Goal: Information Seeking & Learning: Learn about a topic

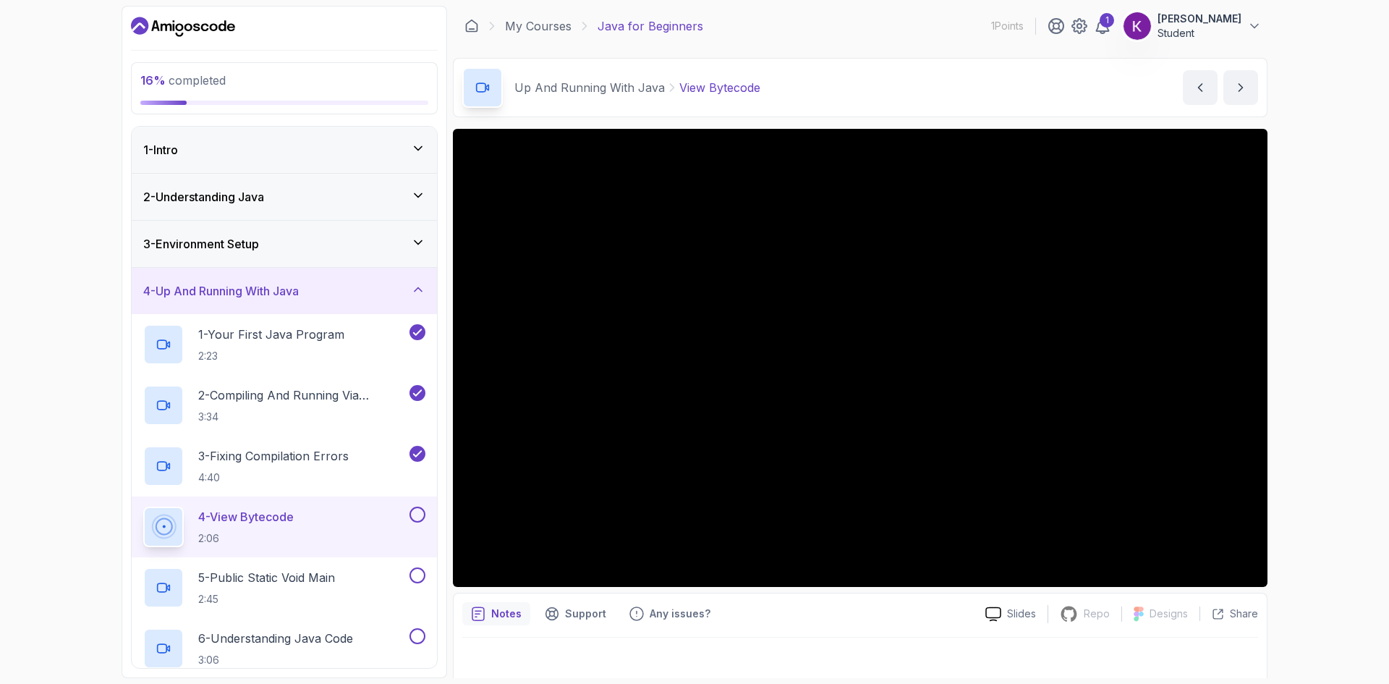
scroll to position [273, 0]
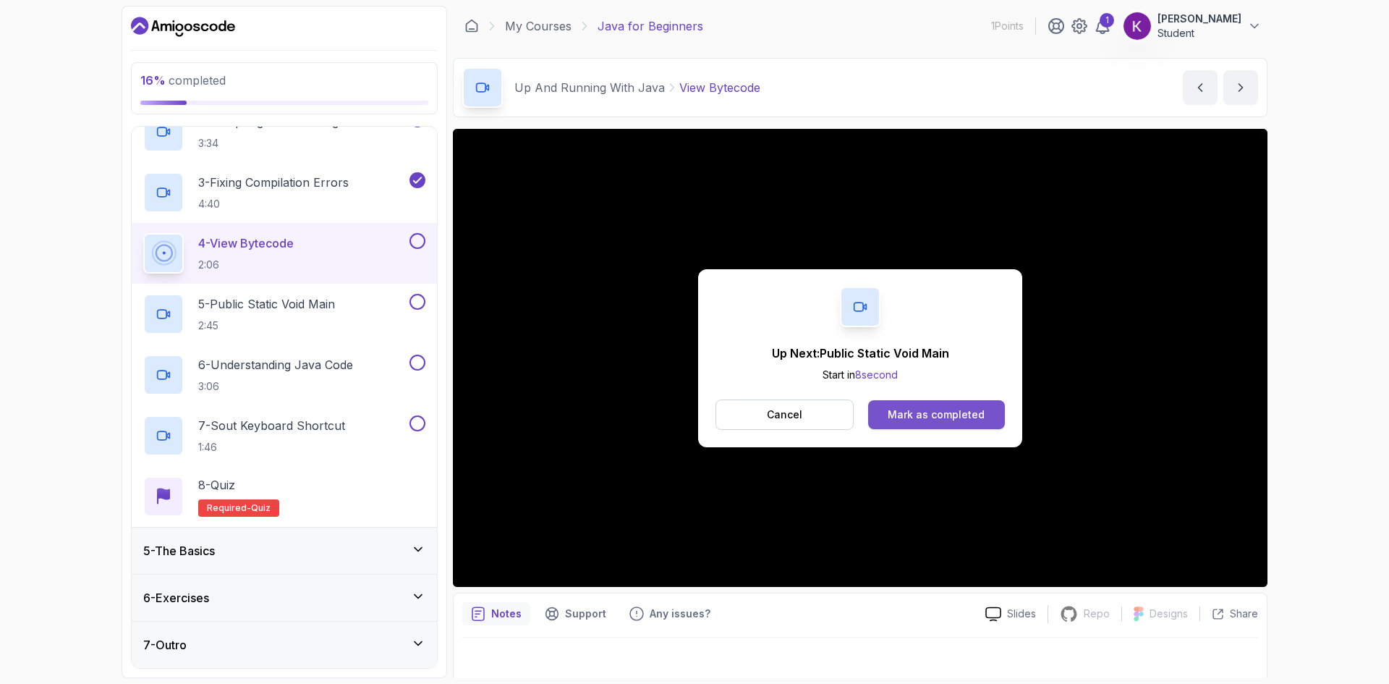
click at [945, 418] on div "Mark as completed" at bounding box center [936, 414] width 97 height 14
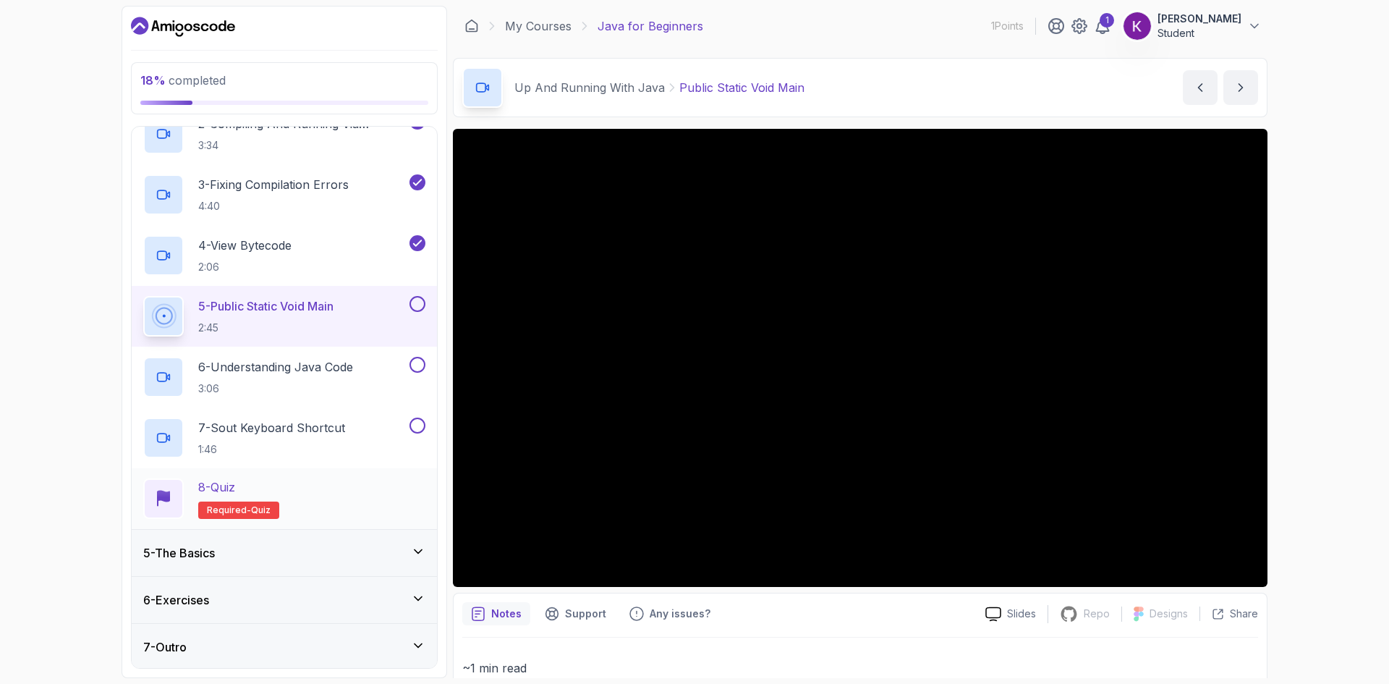
scroll to position [273, 0]
click at [1300, 397] on div "18 % completed 1 - Intro 2 - Understanding Java 3 - Environment Setup 4 - Up An…" at bounding box center [694, 342] width 1389 height 684
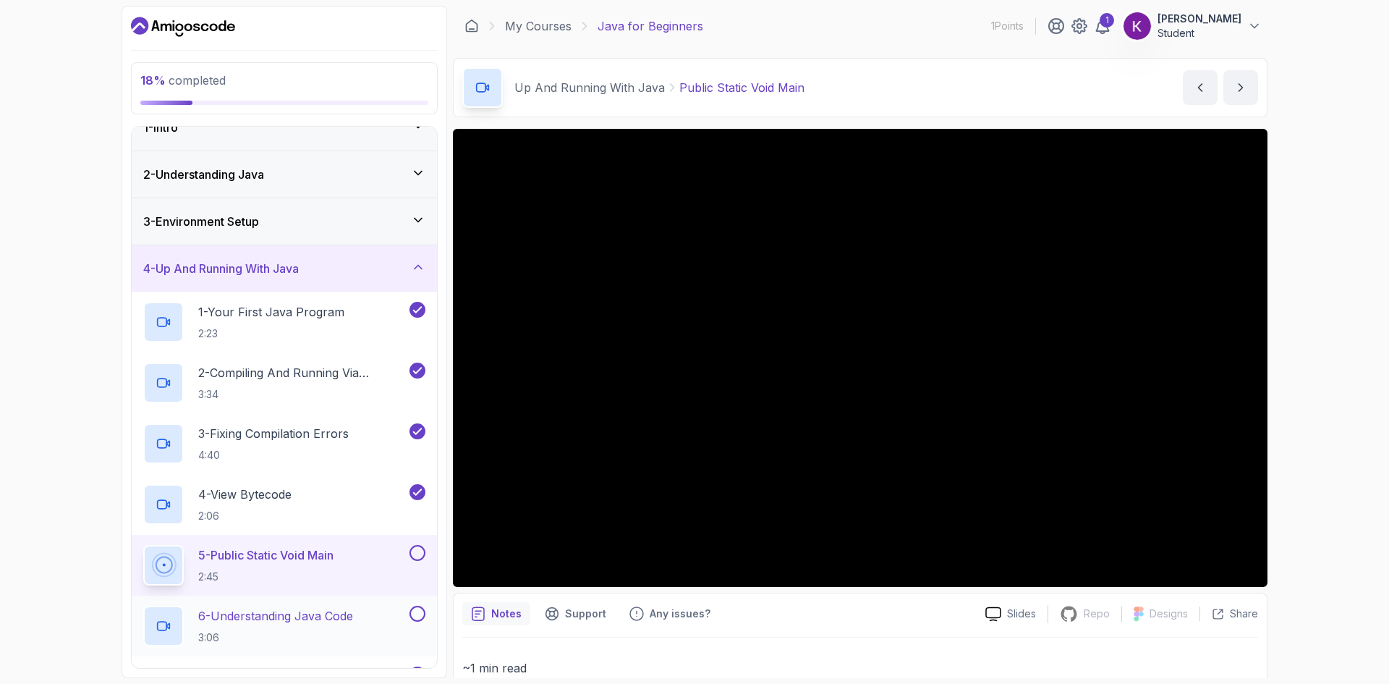
scroll to position [0, 0]
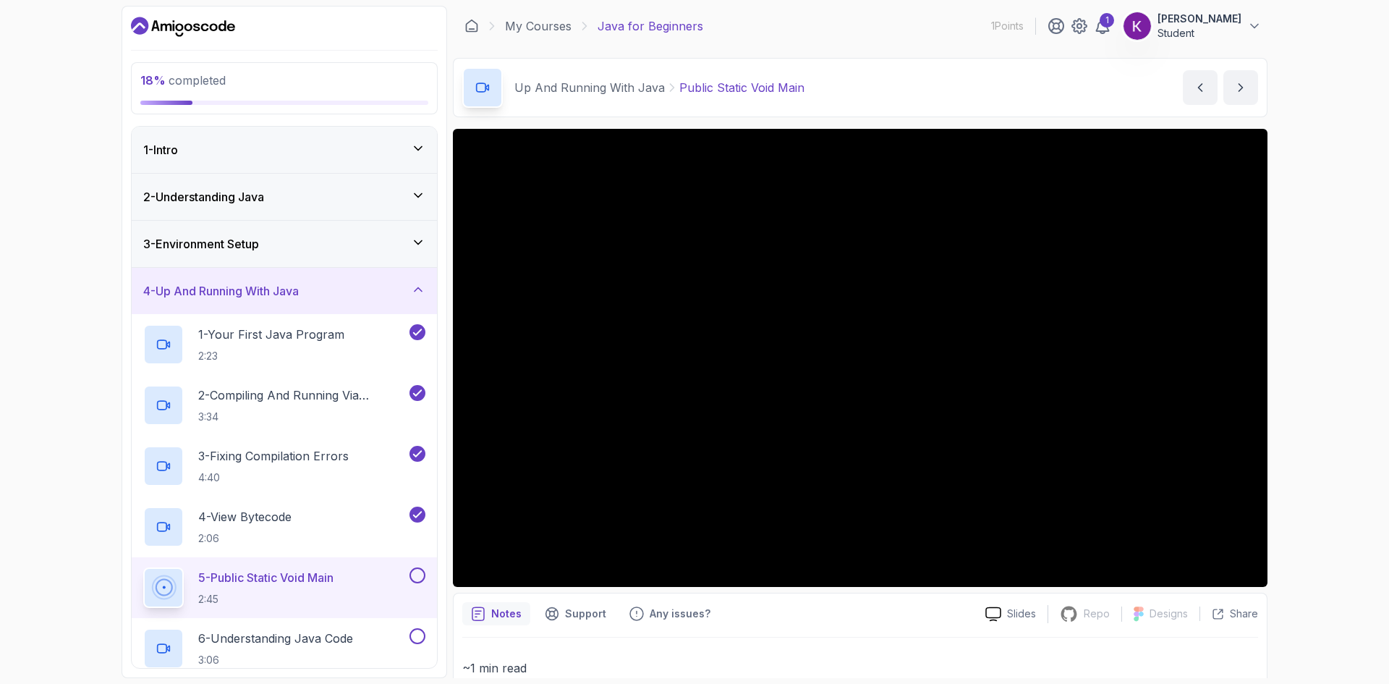
click at [1311, 429] on div "18 % completed 1 - Intro 2 - Understanding Java 3 - Environment Setup 4 - Up An…" at bounding box center [694, 342] width 1389 height 684
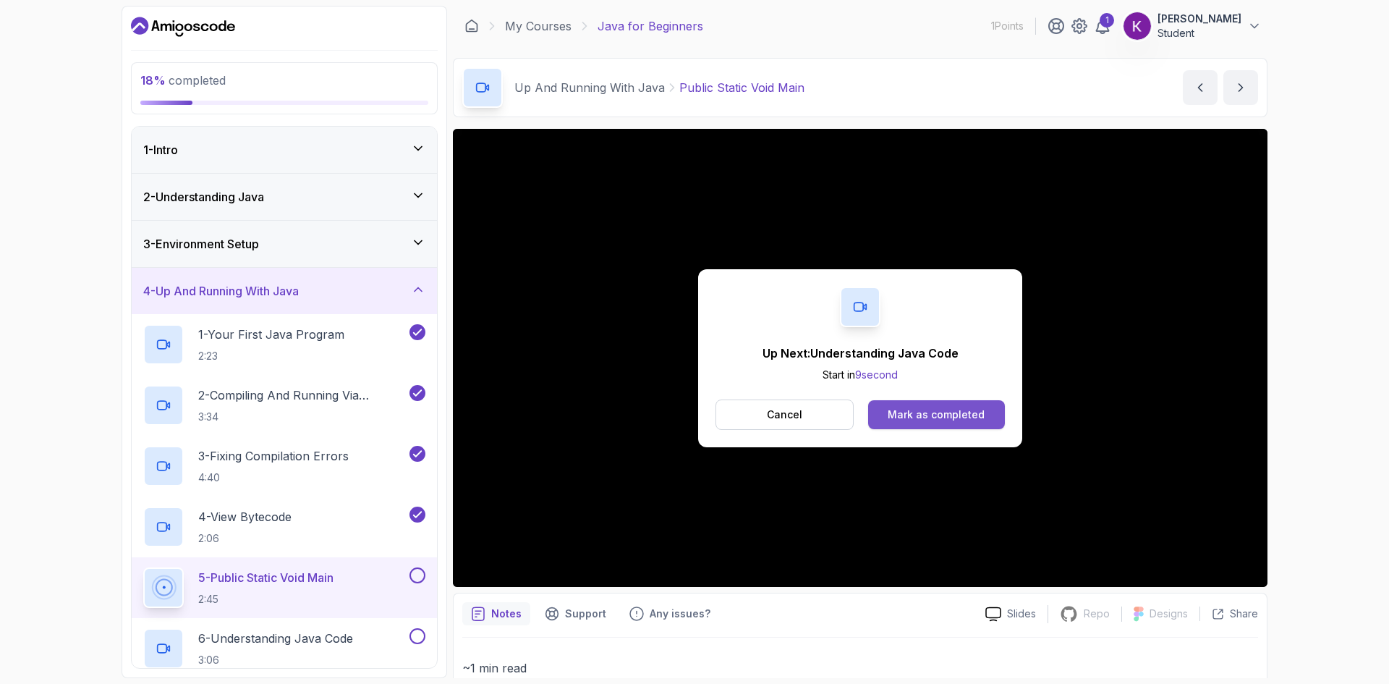
click at [942, 400] on button "Mark as completed" at bounding box center [936, 414] width 137 height 29
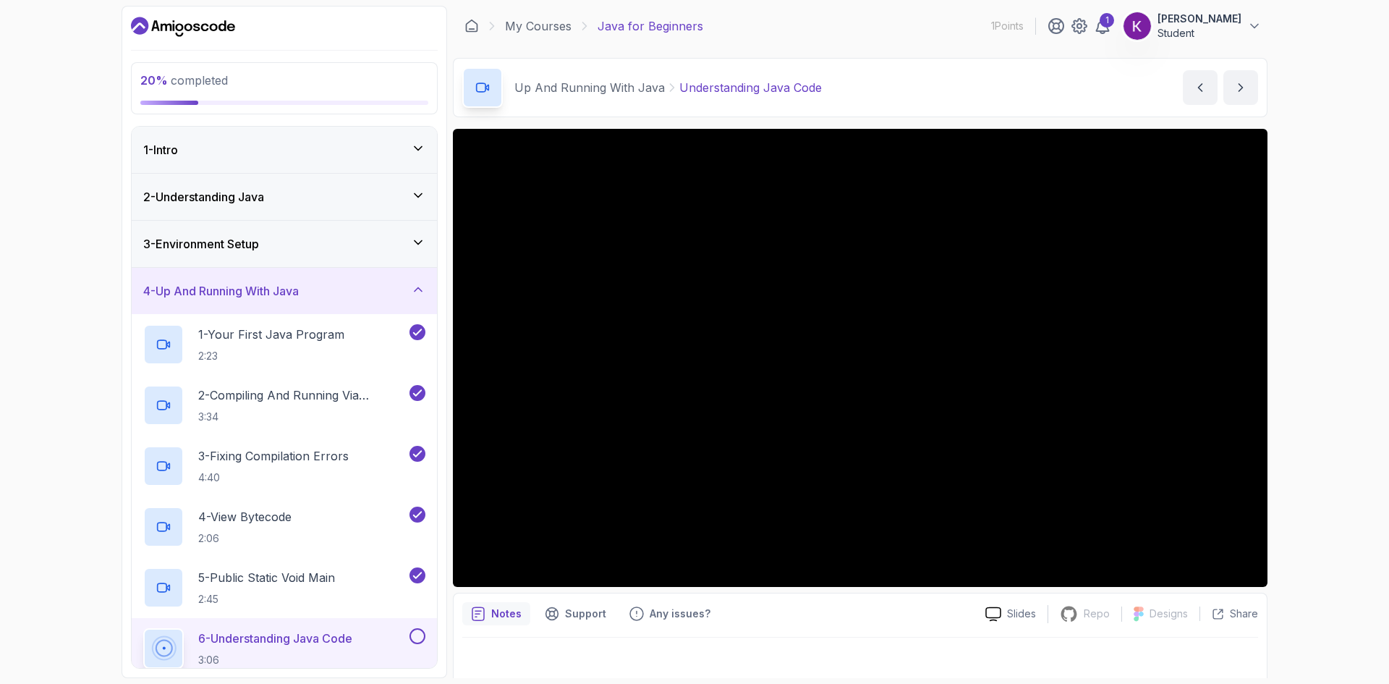
scroll to position [9, 0]
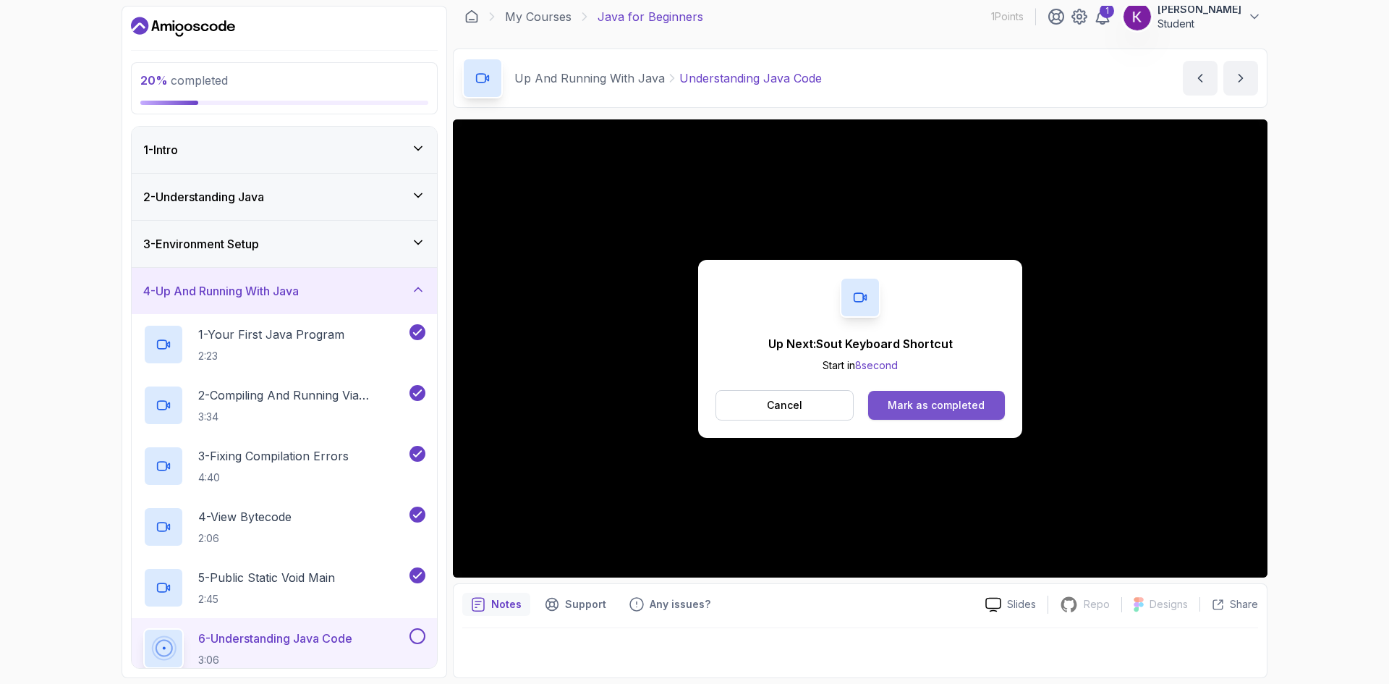
click at [981, 399] on div "Mark as completed" at bounding box center [936, 405] width 97 height 14
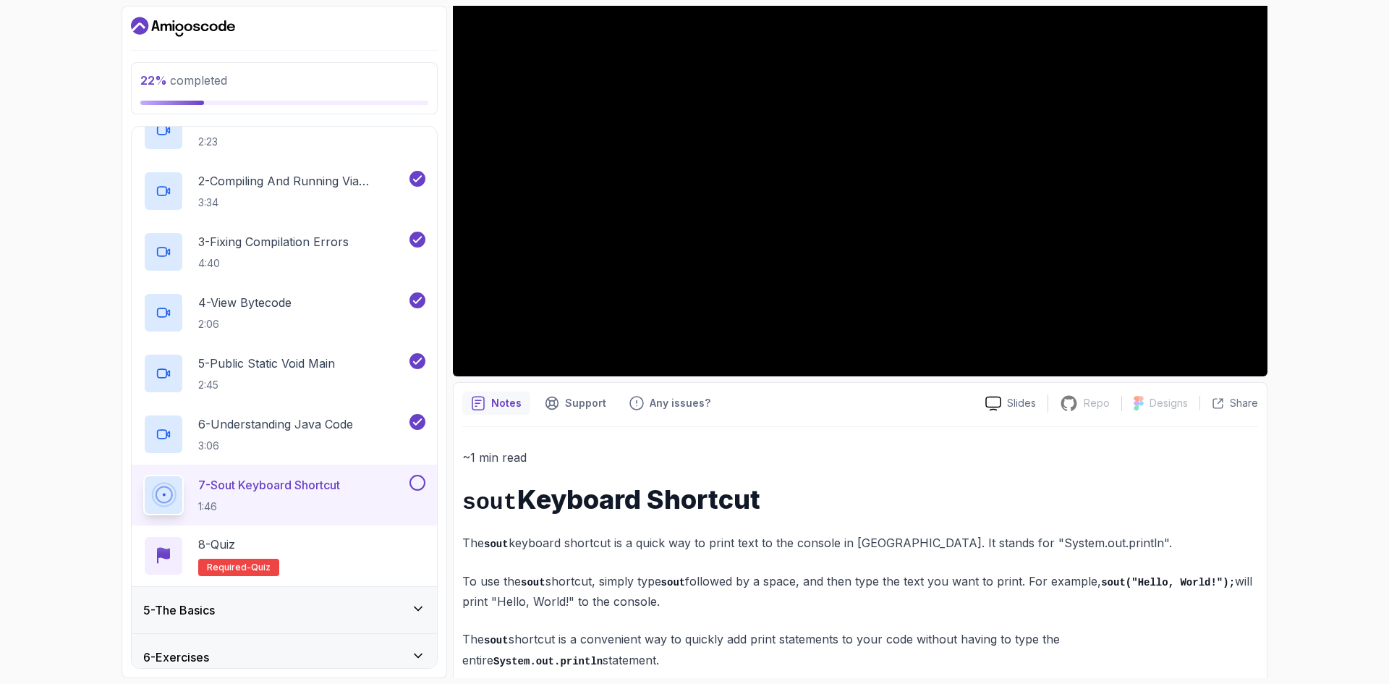
scroll to position [217, 0]
click at [333, 423] on p "6 - Understanding Java Code" at bounding box center [275, 420] width 155 height 17
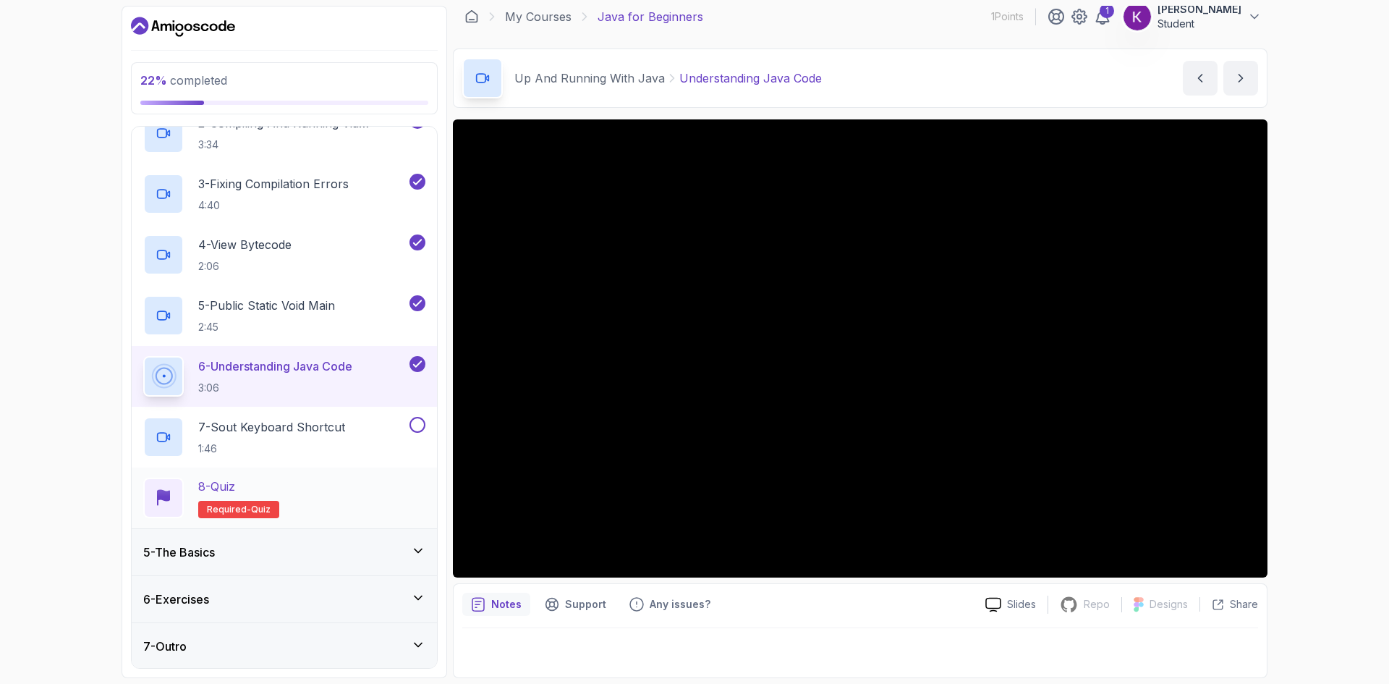
scroll to position [273, 0]
click at [417, 422] on button at bounding box center [417, 423] width 16 height 16
click at [280, 425] on p "7 - Sout Keyboard Shortcut" at bounding box center [271, 425] width 147 height 17
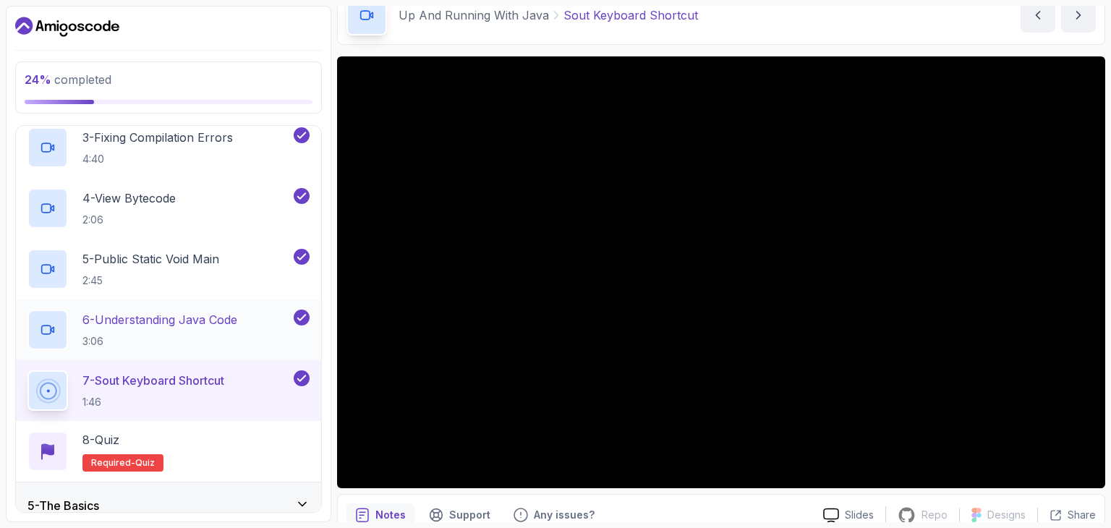
scroll to position [427, 0]
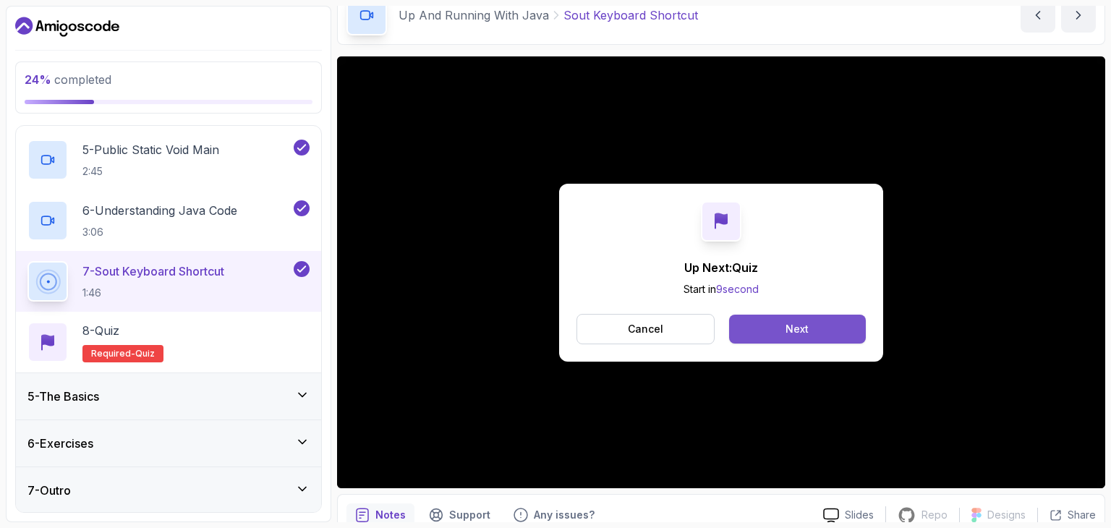
click at [765, 340] on button "Next" at bounding box center [797, 329] width 137 height 29
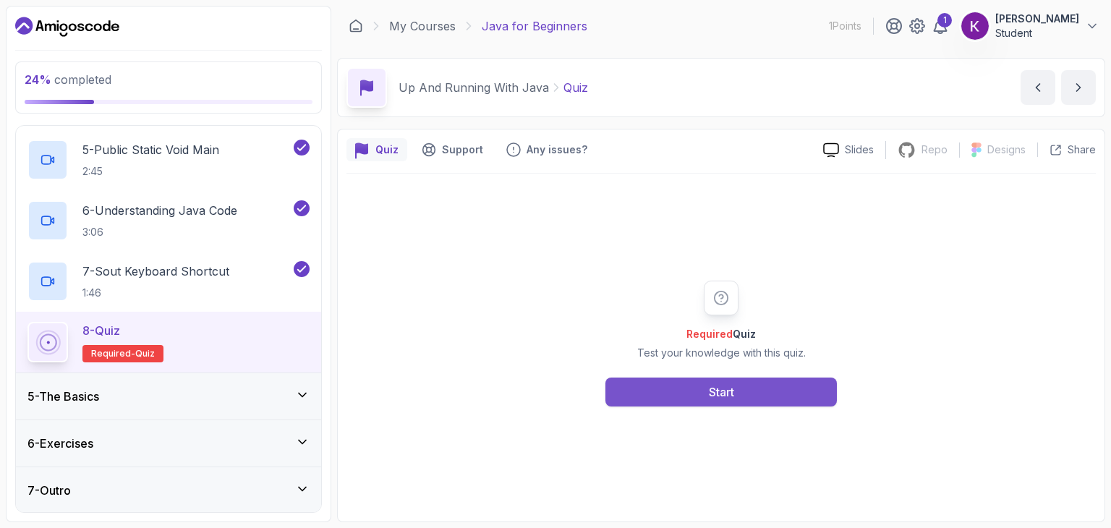
click at [739, 389] on button "Start" at bounding box center [720, 392] width 231 height 29
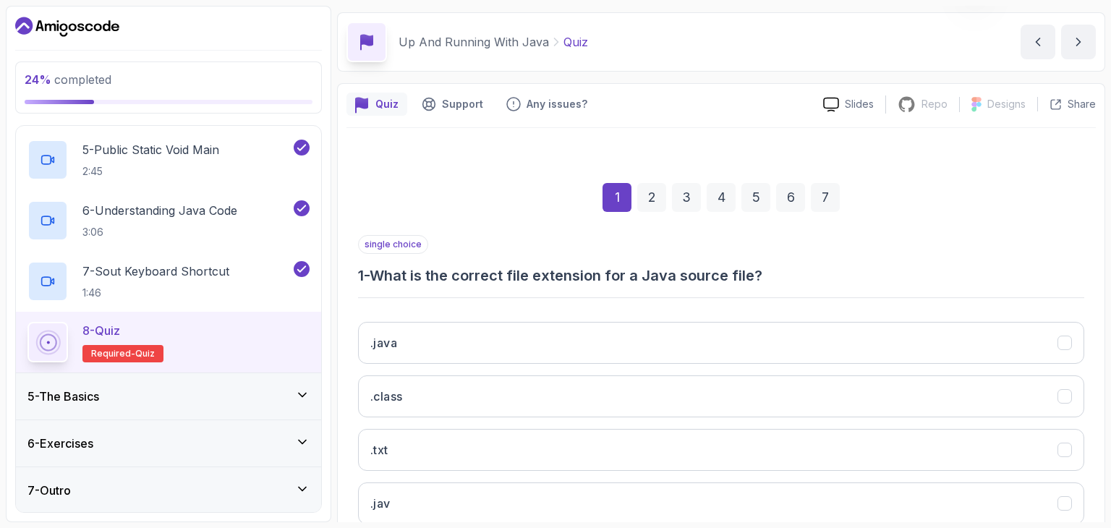
scroll to position [139, 0]
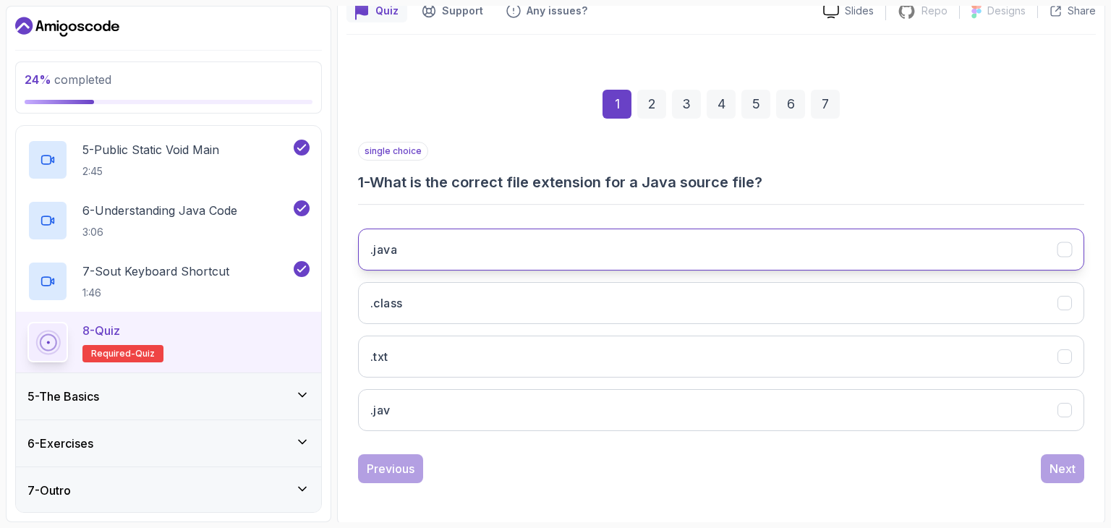
click at [436, 251] on button ".java" at bounding box center [721, 250] width 726 height 42
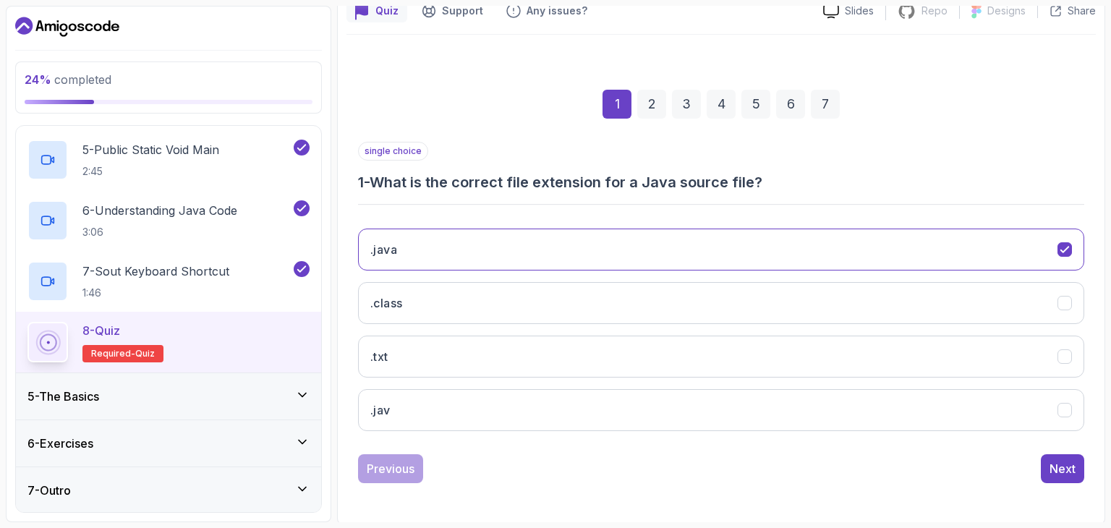
click at [694, 459] on div "Previous Next" at bounding box center [721, 468] width 726 height 29
click at [1068, 469] on div "Next" at bounding box center [1063, 468] width 26 height 17
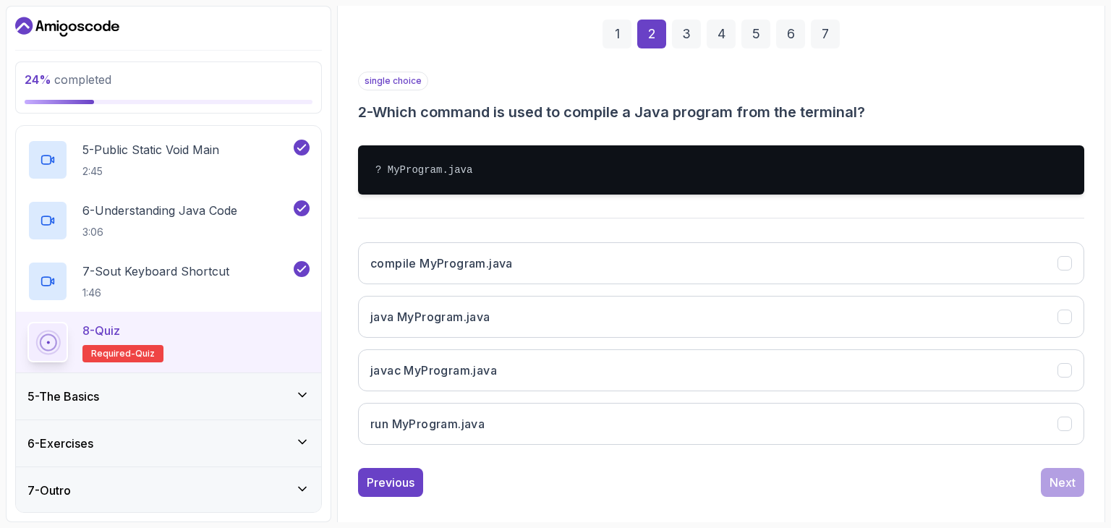
scroll to position [223, 0]
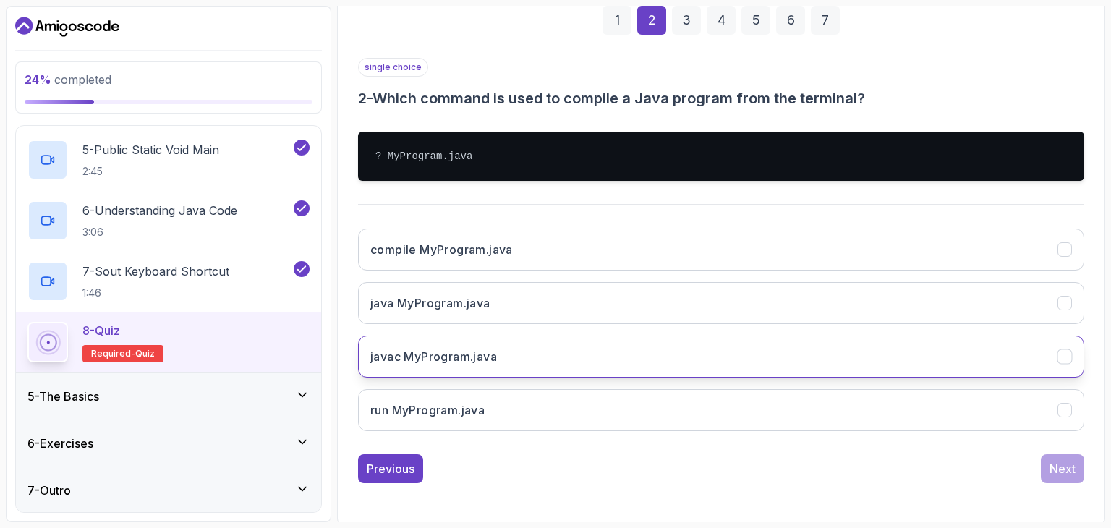
click at [1071, 364] on button "javac MyProgram.java" at bounding box center [721, 357] width 726 height 42
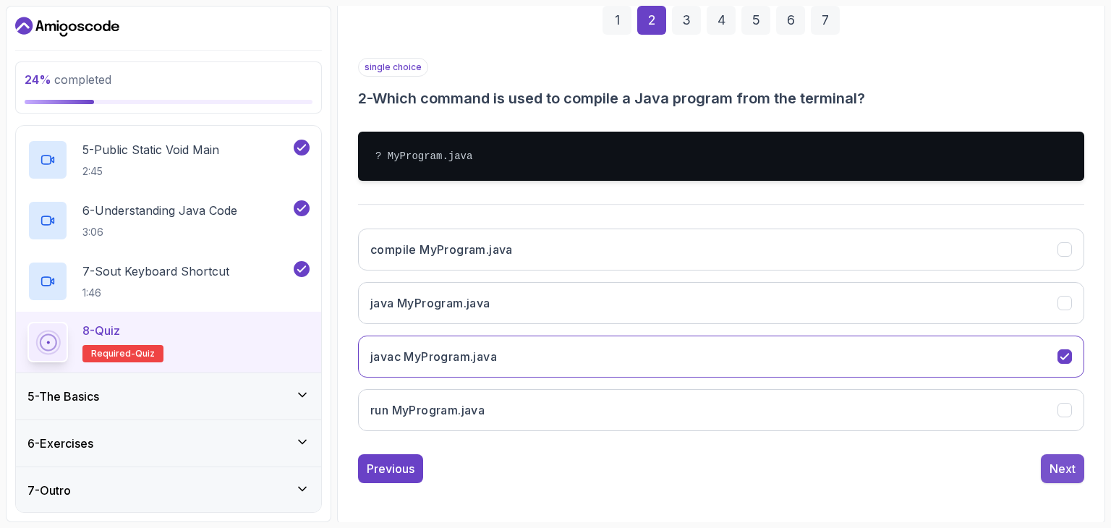
click at [1066, 467] on div "Next" at bounding box center [1063, 468] width 26 height 17
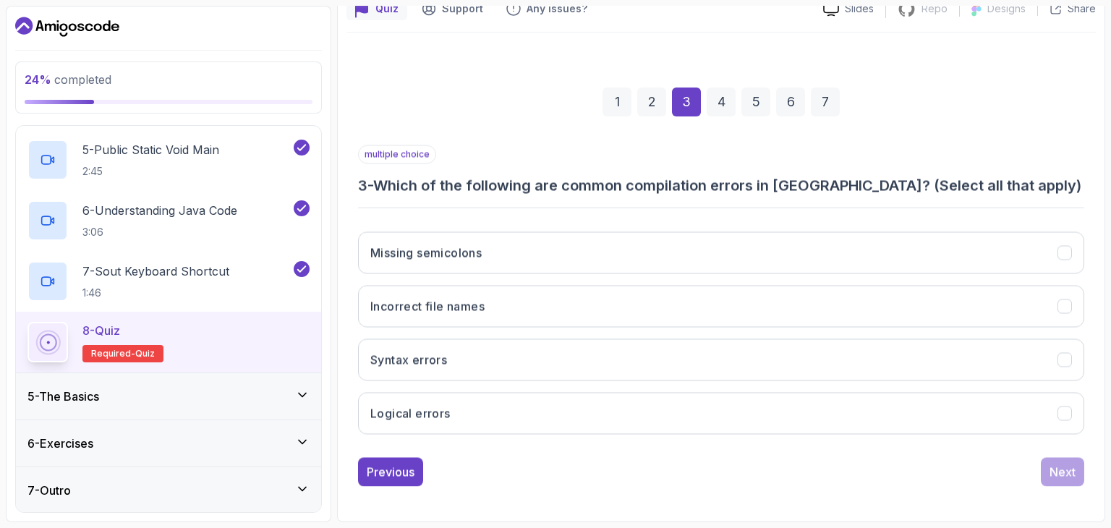
scroll to position [139, 0]
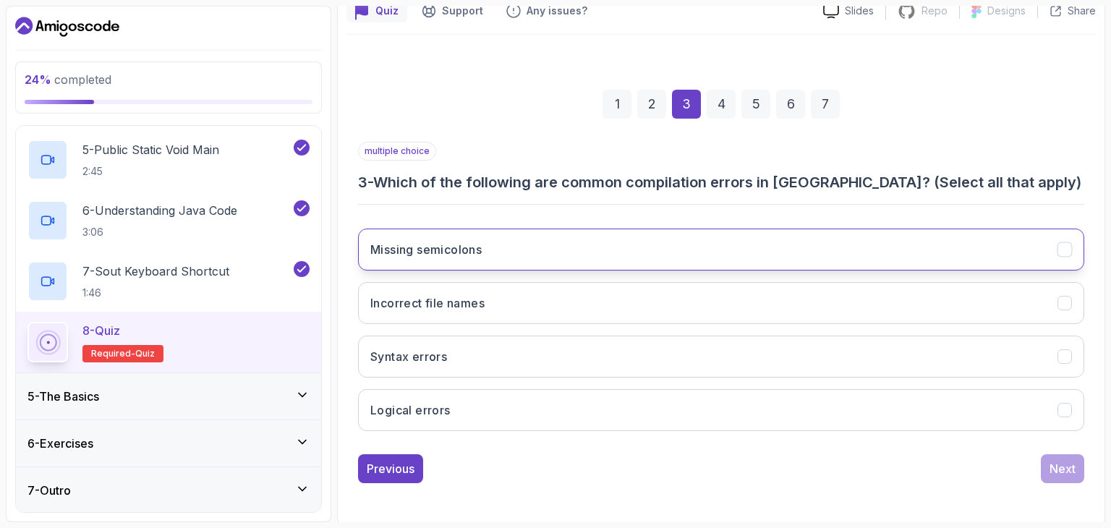
click at [1062, 249] on icon "Missing semicolons" at bounding box center [1065, 250] width 8 height 6
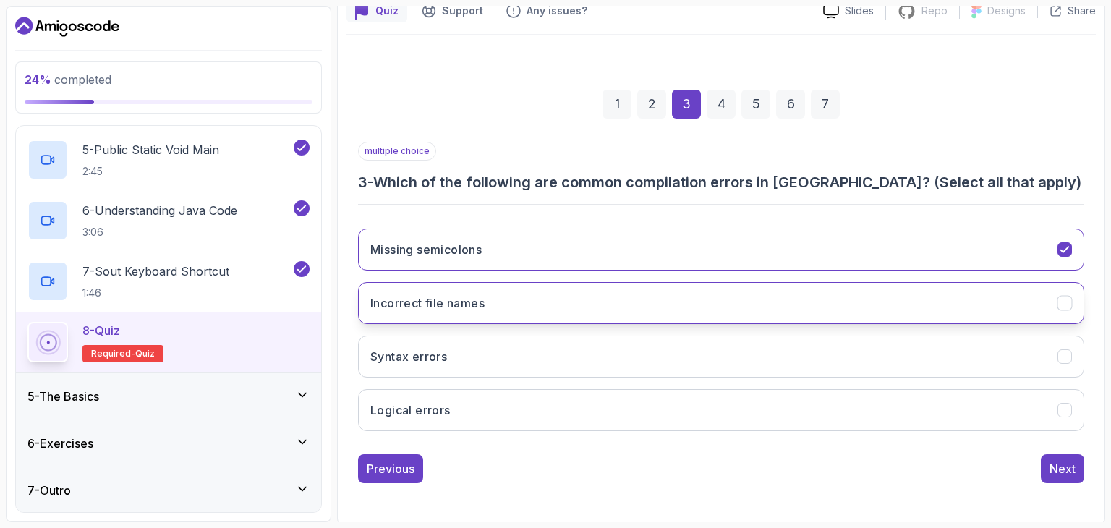
click at [1062, 297] on icon "Incorrect file names" at bounding box center [1065, 304] width 14 height 14
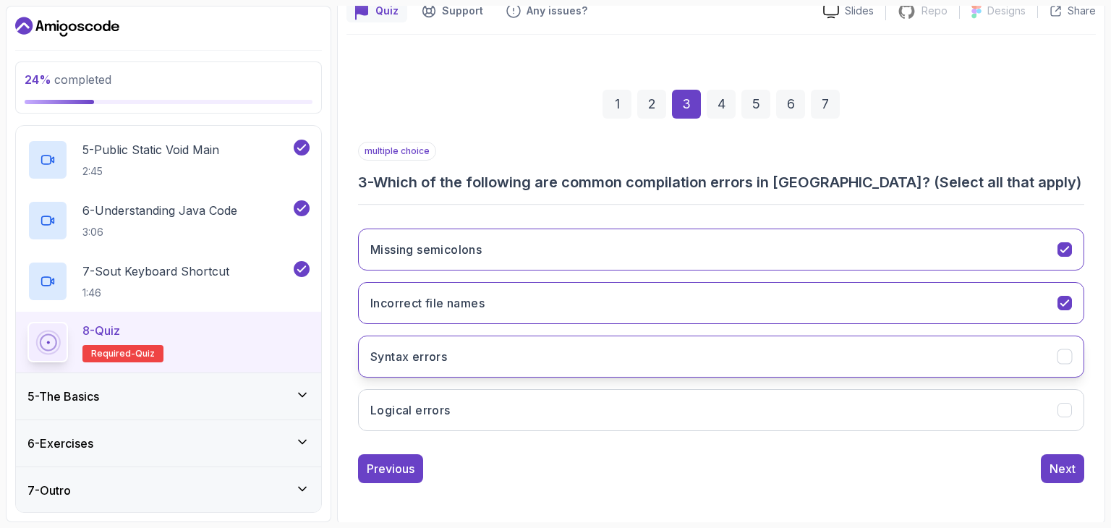
click at [1065, 350] on icon "Syntax errors" at bounding box center [1065, 357] width 14 height 14
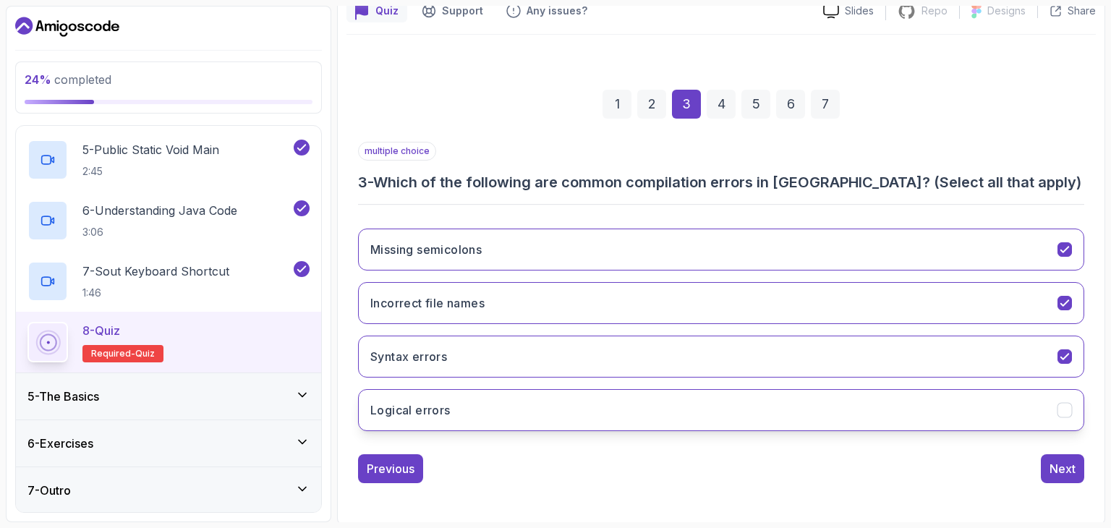
click at [1062, 417] on button "Logical errors" at bounding box center [721, 410] width 726 height 42
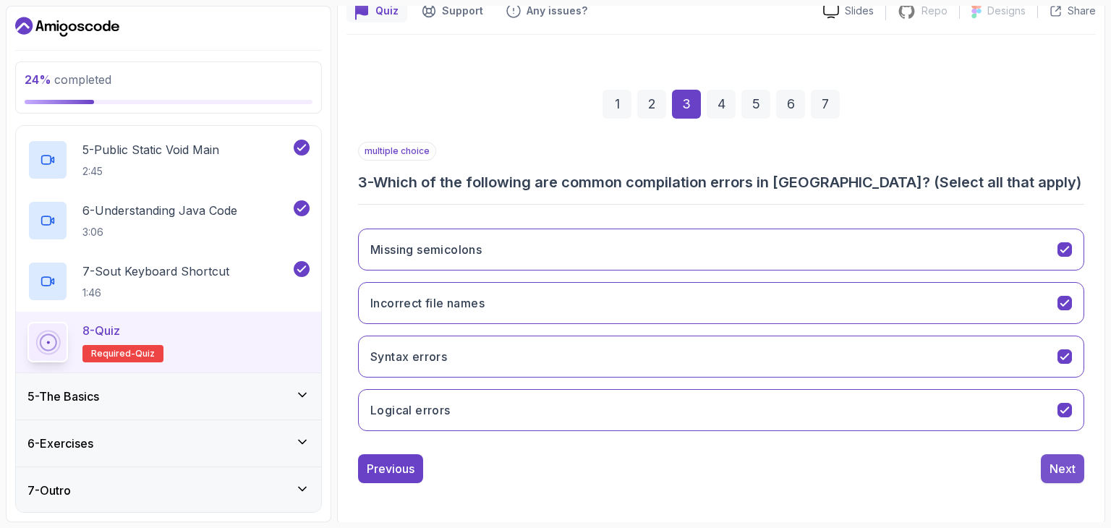
click at [1063, 460] on div "Next" at bounding box center [1063, 468] width 26 height 17
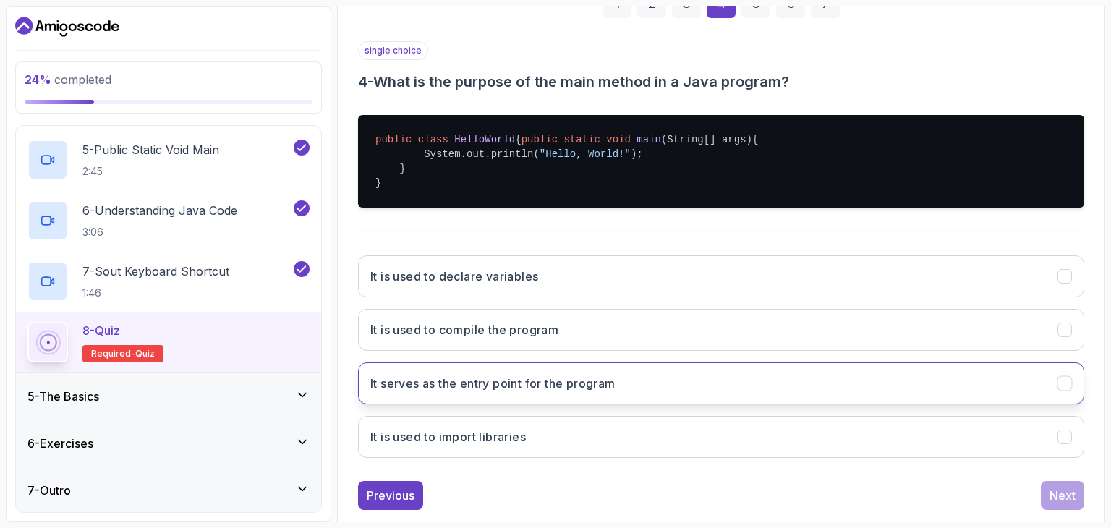
scroll to position [281, 0]
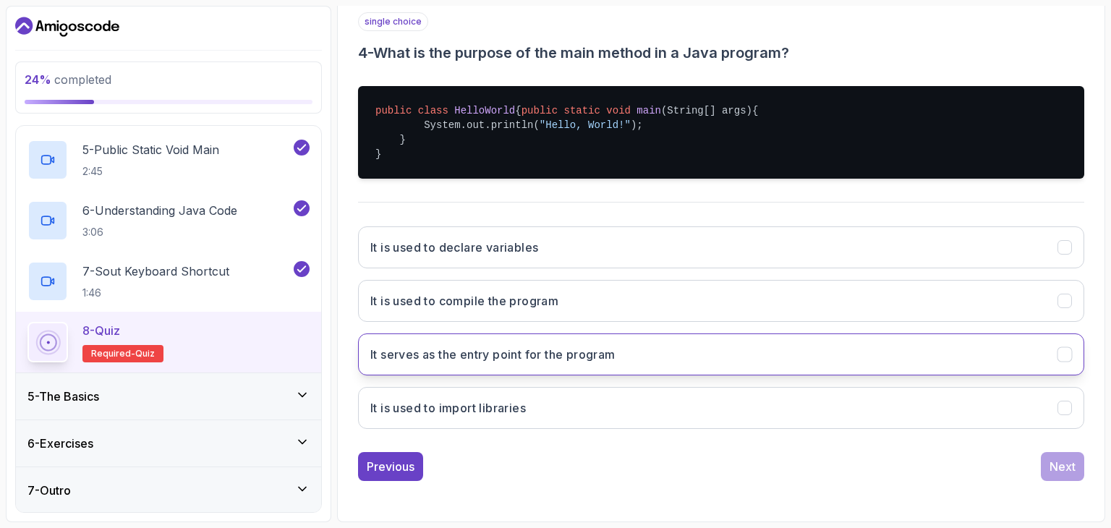
click at [1061, 358] on icon "It serves as the entry point for the program" at bounding box center [1065, 355] width 14 height 14
click at [1063, 472] on div "Next" at bounding box center [1063, 466] width 26 height 17
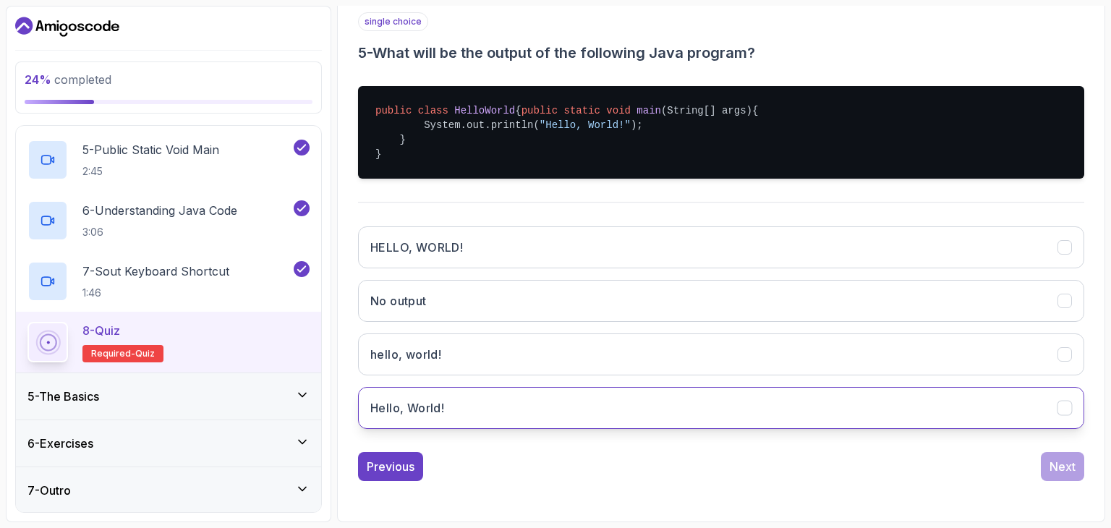
click at [1064, 403] on icon "Hello, World!" at bounding box center [1065, 408] width 14 height 14
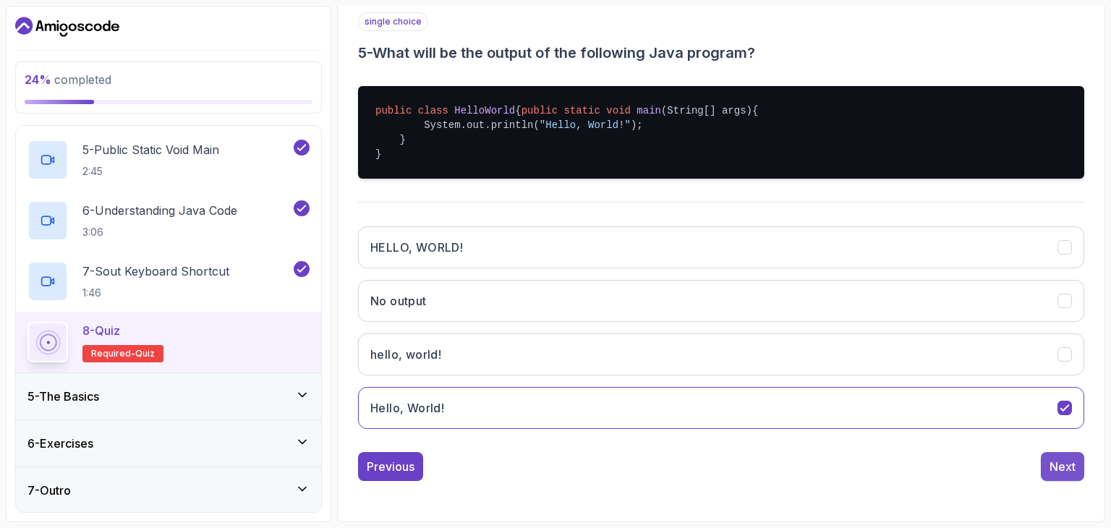
click at [1066, 464] on div "Next" at bounding box center [1063, 466] width 26 height 17
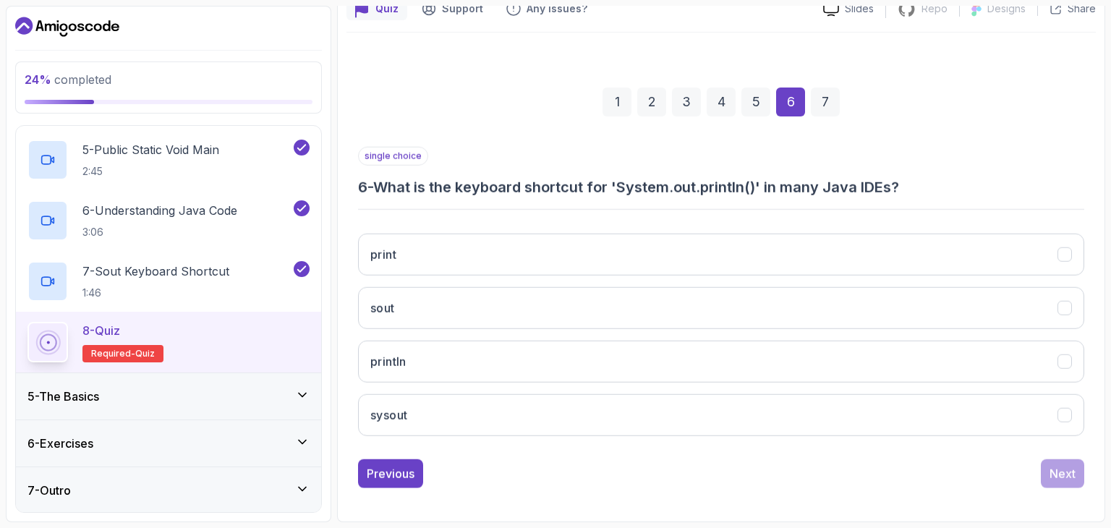
scroll to position [139, 0]
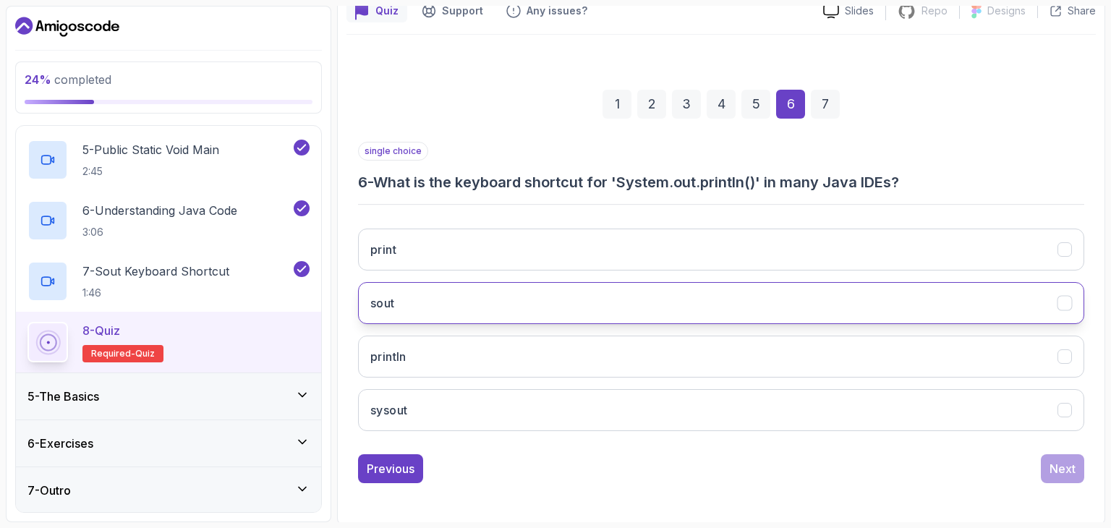
click at [1065, 302] on icon "sout" at bounding box center [1065, 303] width 8 height 6
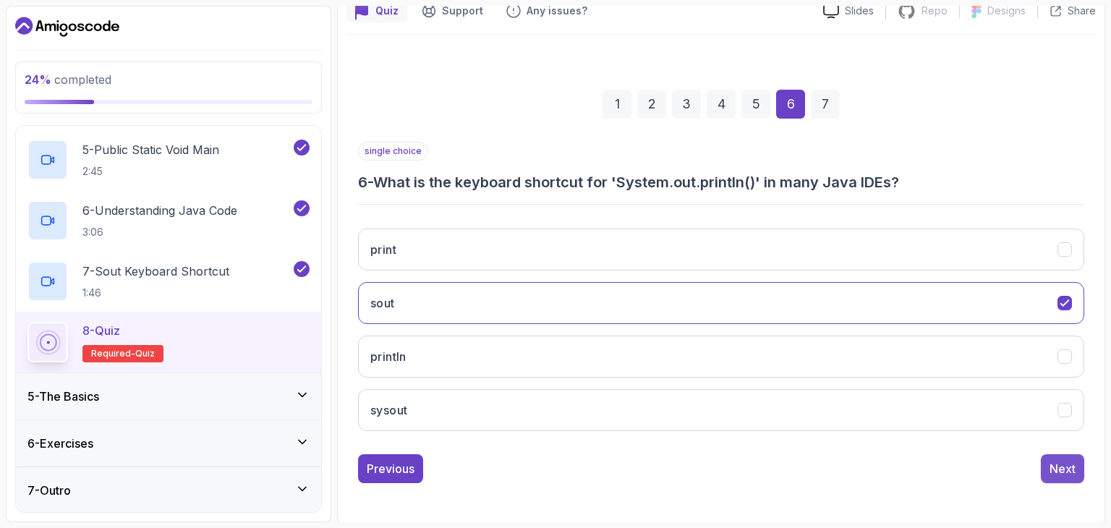
click at [1056, 471] on div "Next" at bounding box center [1063, 468] width 26 height 17
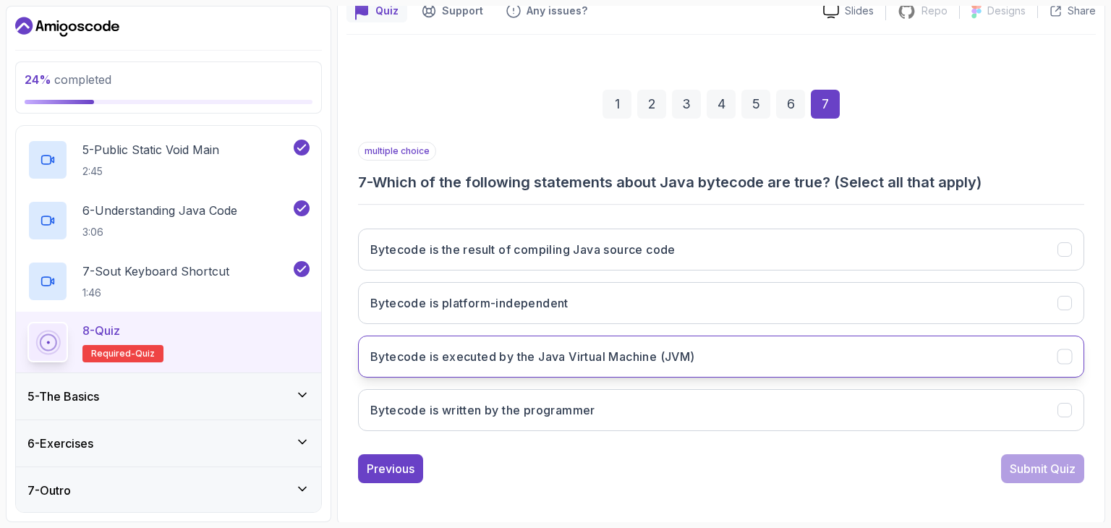
click at [1071, 346] on button "Bytecode is executed by the Java Virtual Machine (JVM)" at bounding box center [721, 357] width 726 height 42
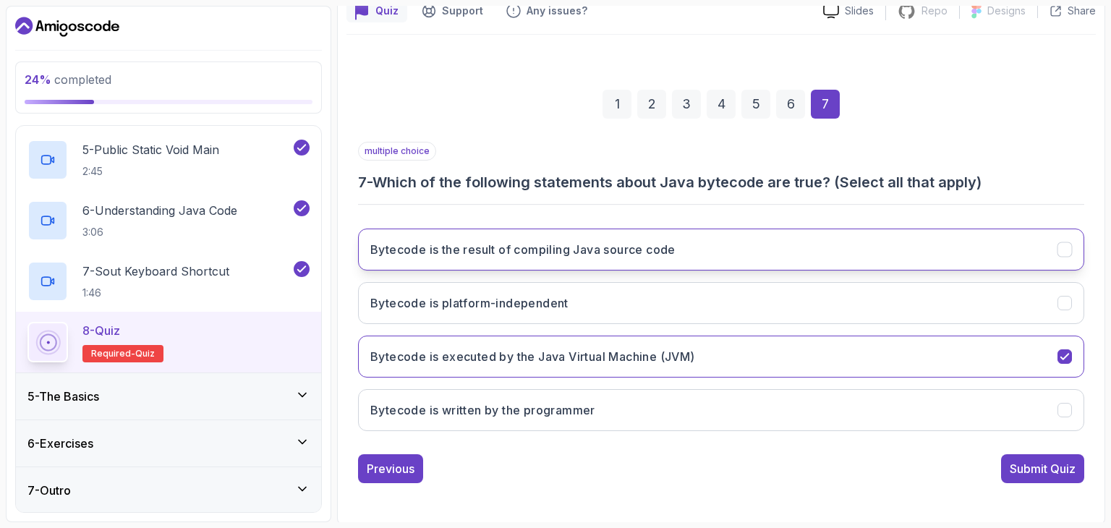
click at [1070, 248] on icon "Bytecode is the result of compiling Java source code" at bounding box center [1065, 250] width 14 height 14
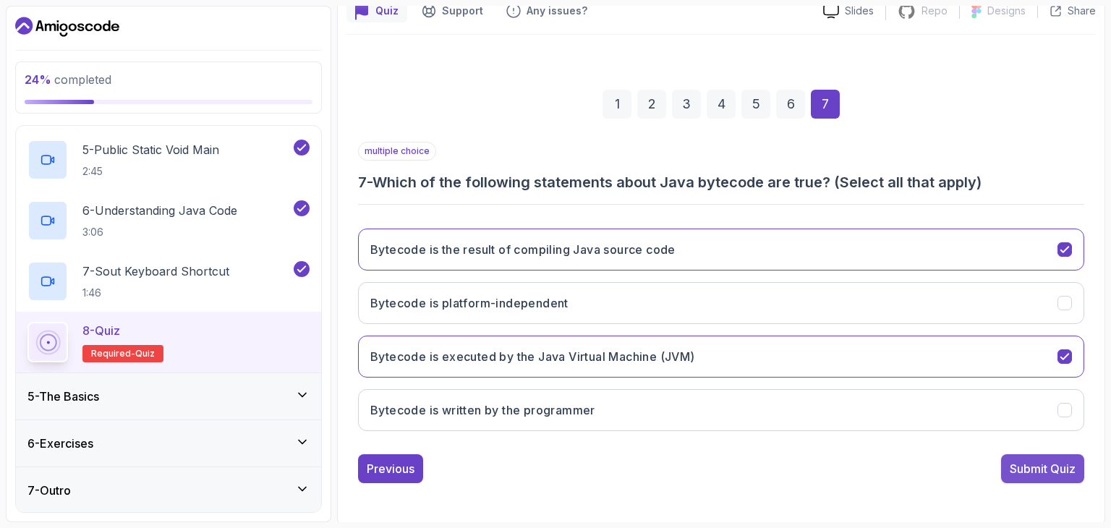
click at [1036, 460] on div "Submit Quiz" at bounding box center [1043, 468] width 66 height 17
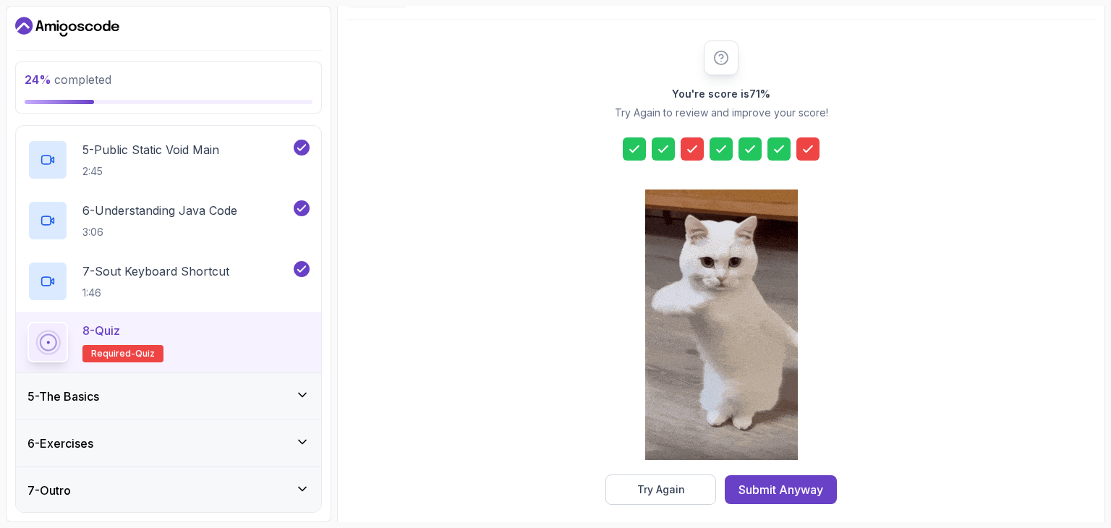
scroll to position [165, 0]
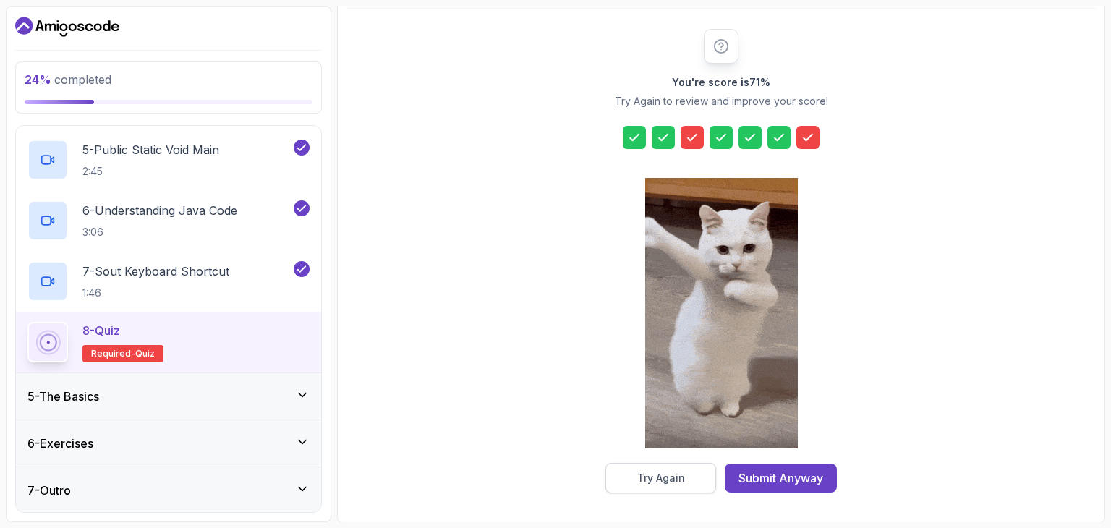
click at [656, 482] on div "Try Again" at bounding box center [661, 478] width 48 height 14
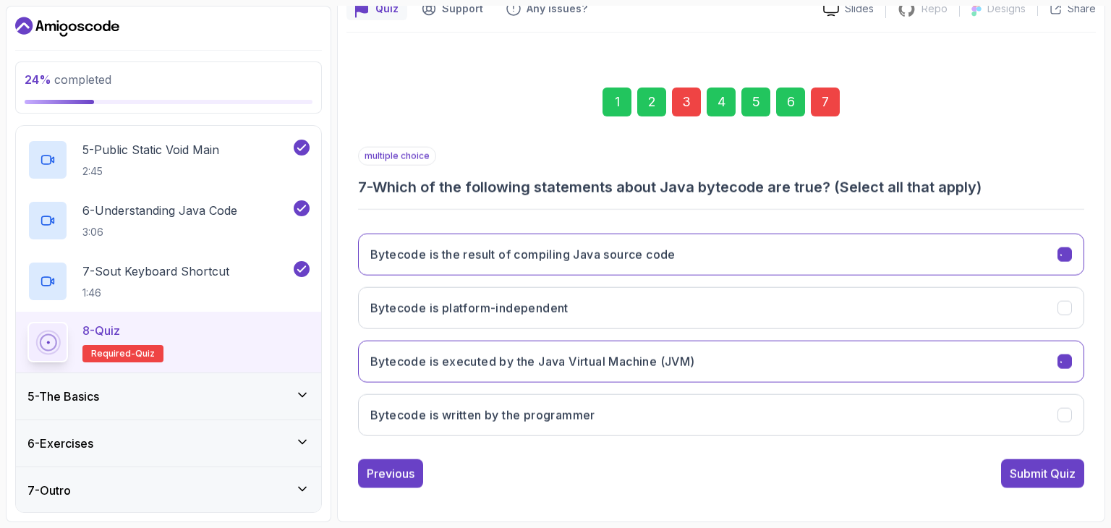
scroll to position [139, 0]
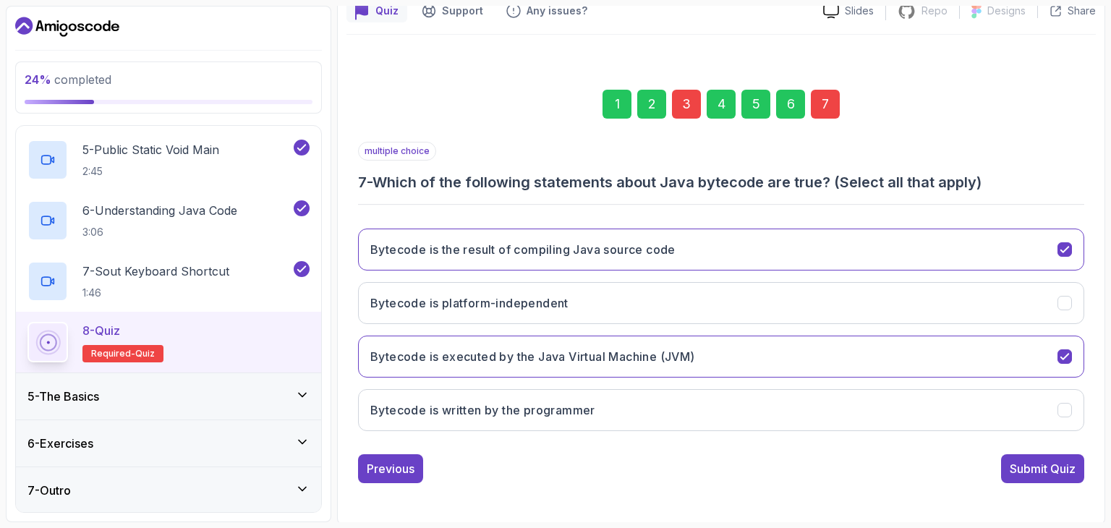
click at [698, 107] on div "3" at bounding box center [686, 104] width 29 height 29
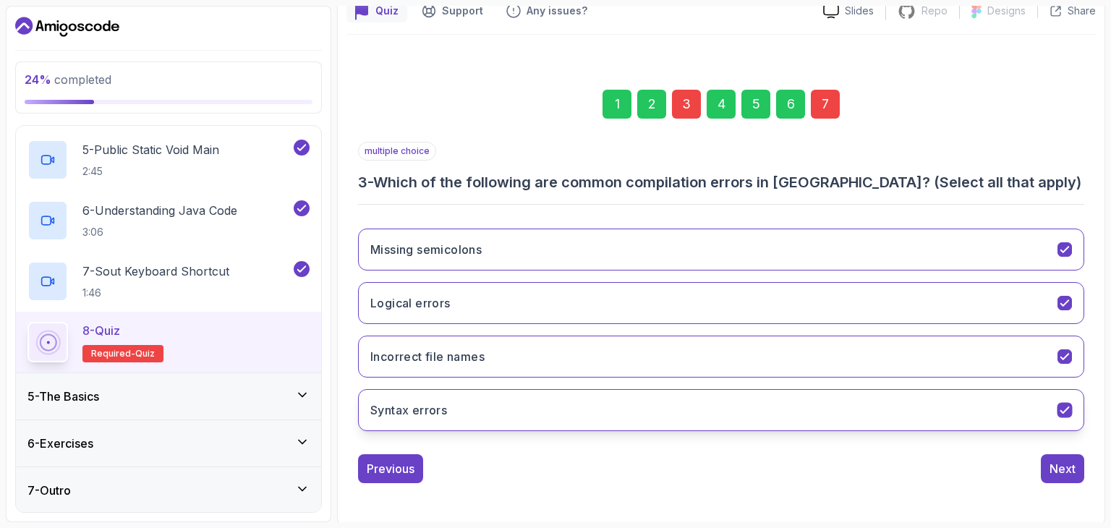
click at [1056, 406] on button "Syntax errors" at bounding box center [721, 410] width 726 height 42
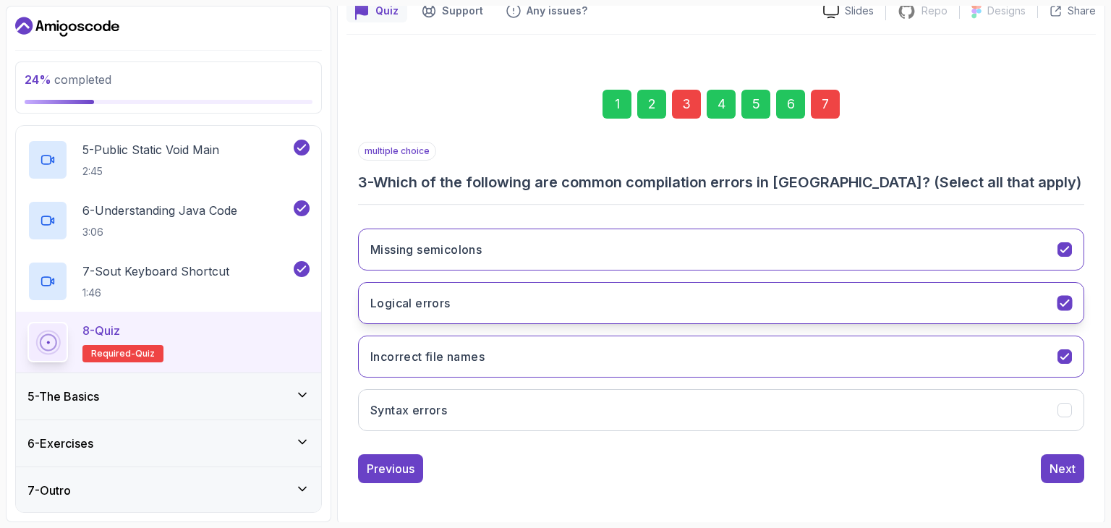
click at [1069, 297] on icon "Logical errors" at bounding box center [1065, 304] width 14 height 14
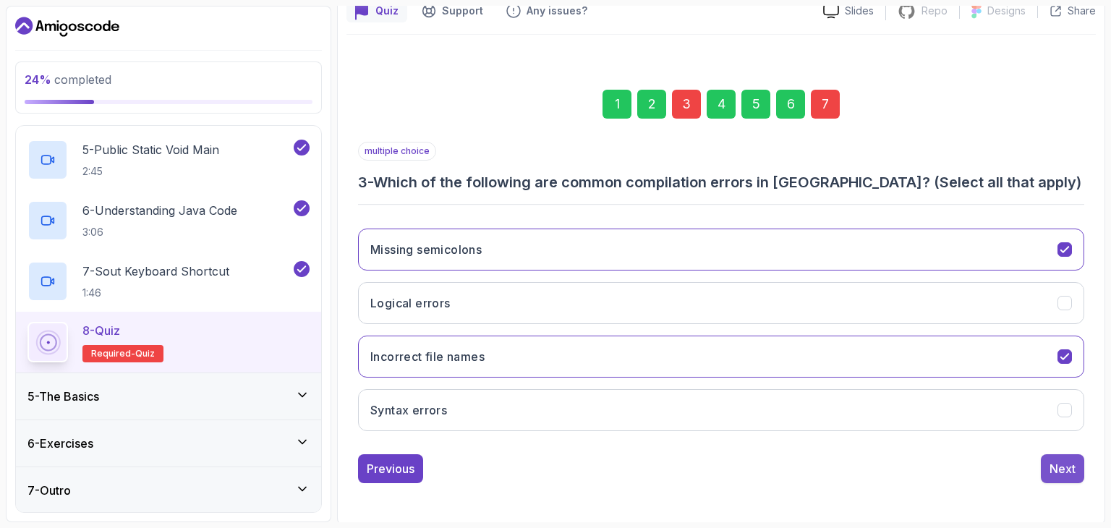
click at [1074, 469] on div "Next" at bounding box center [1063, 468] width 26 height 17
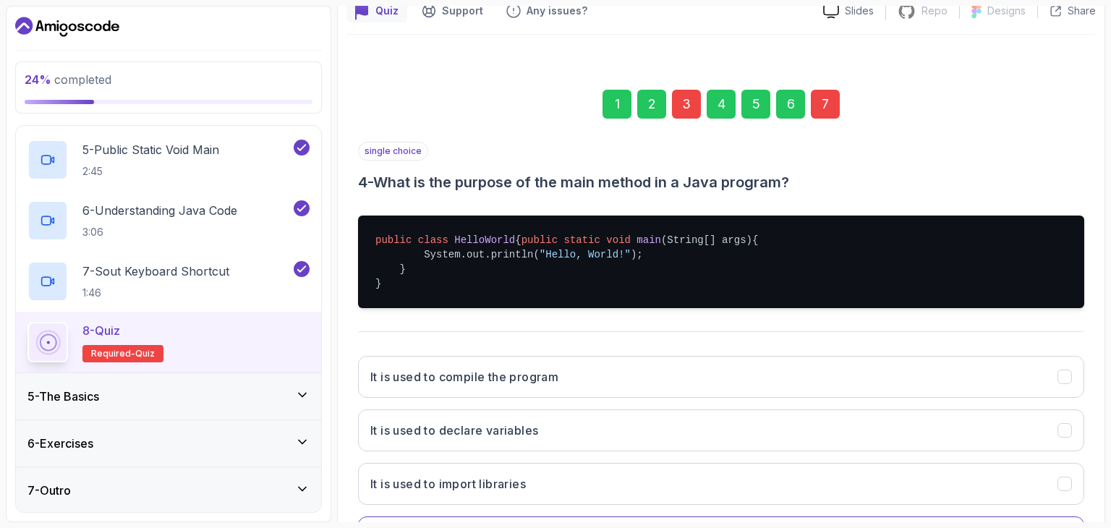
click at [837, 110] on div "7" at bounding box center [825, 104] width 29 height 29
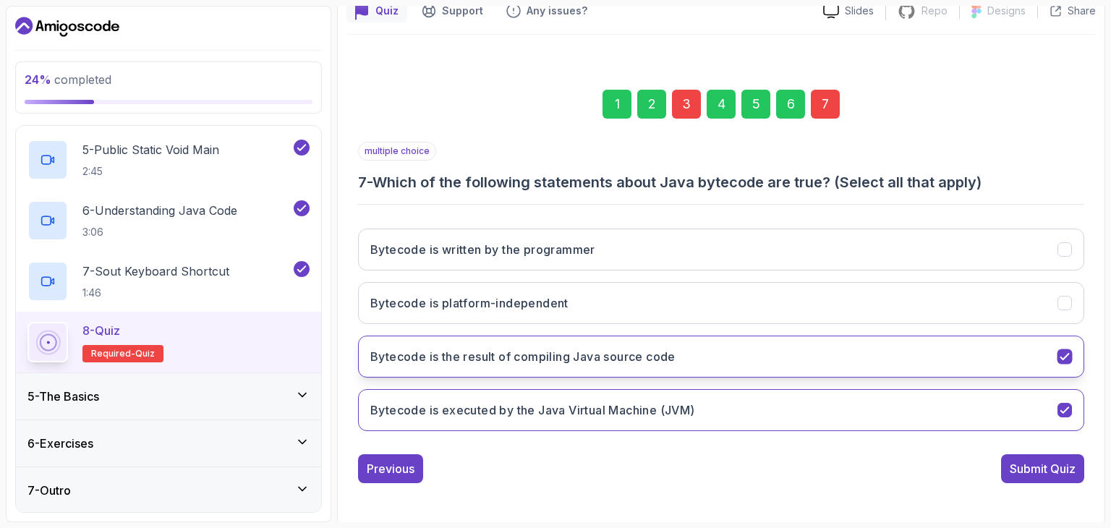
click at [1068, 354] on icon "Bytecode is the result of compiling Java source code" at bounding box center [1065, 357] width 14 height 14
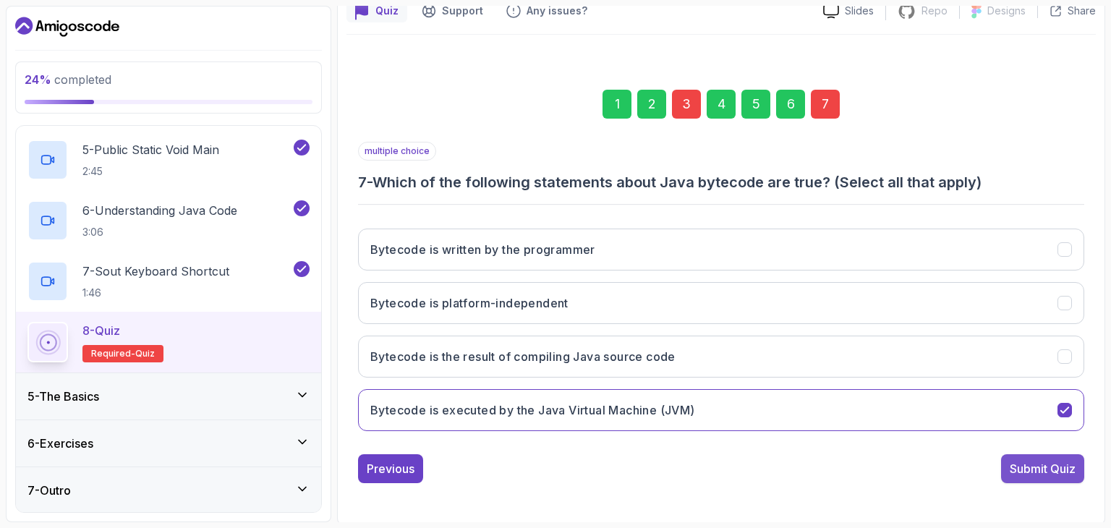
click at [1045, 469] on div "Submit Quiz" at bounding box center [1043, 468] width 66 height 17
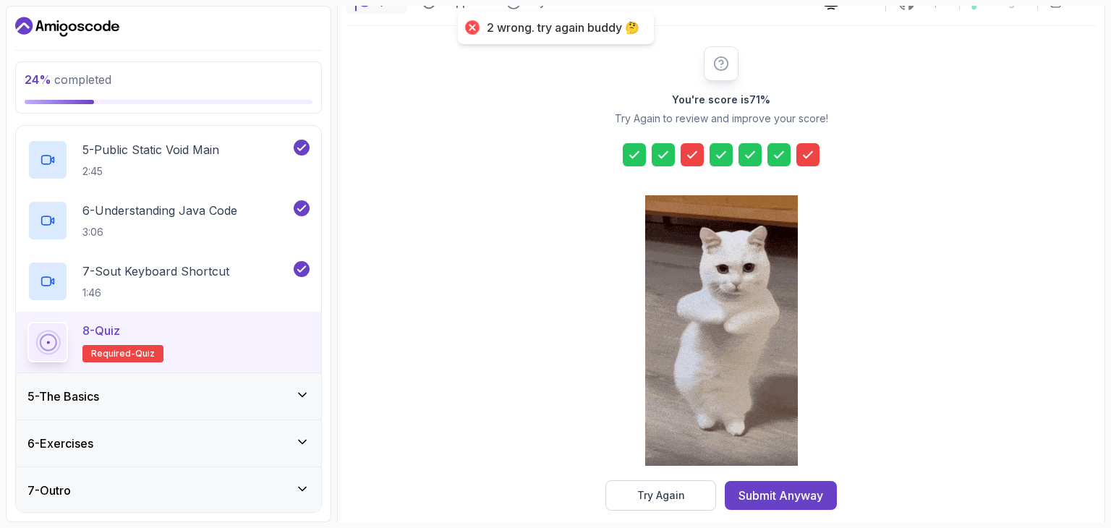
scroll to position [165, 0]
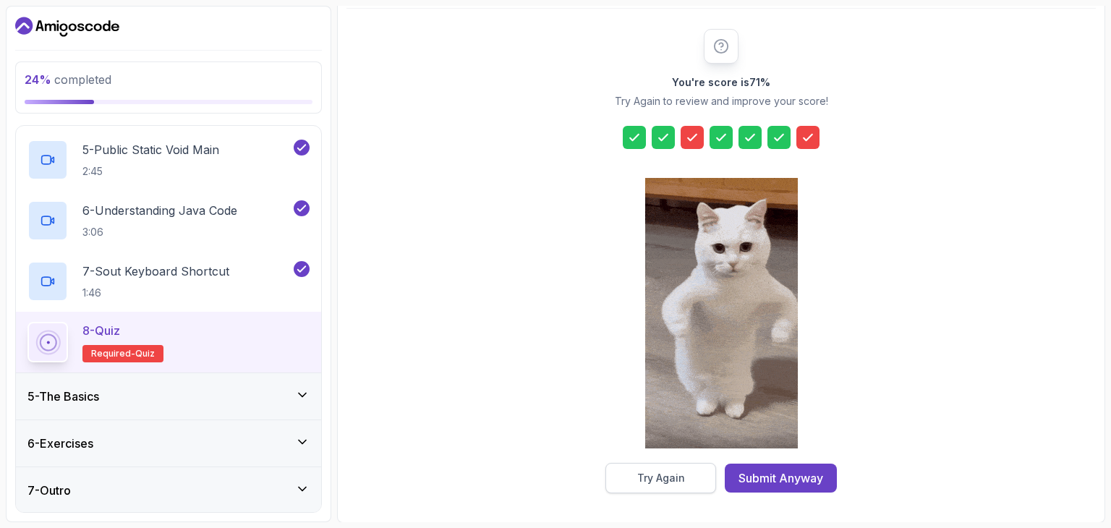
click at [693, 472] on button "Try Again" at bounding box center [660, 478] width 111 height 30
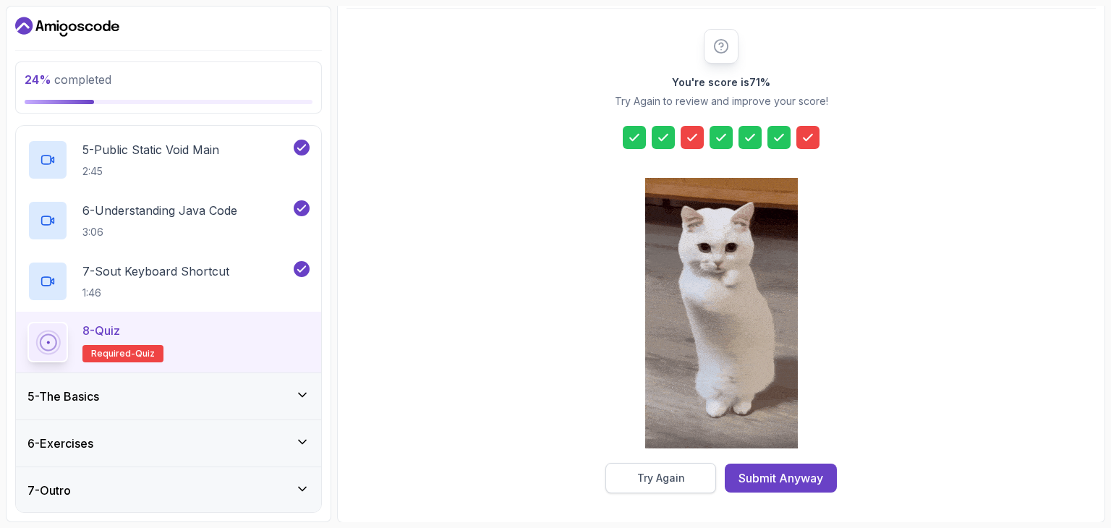
scroll to position [139, 0]
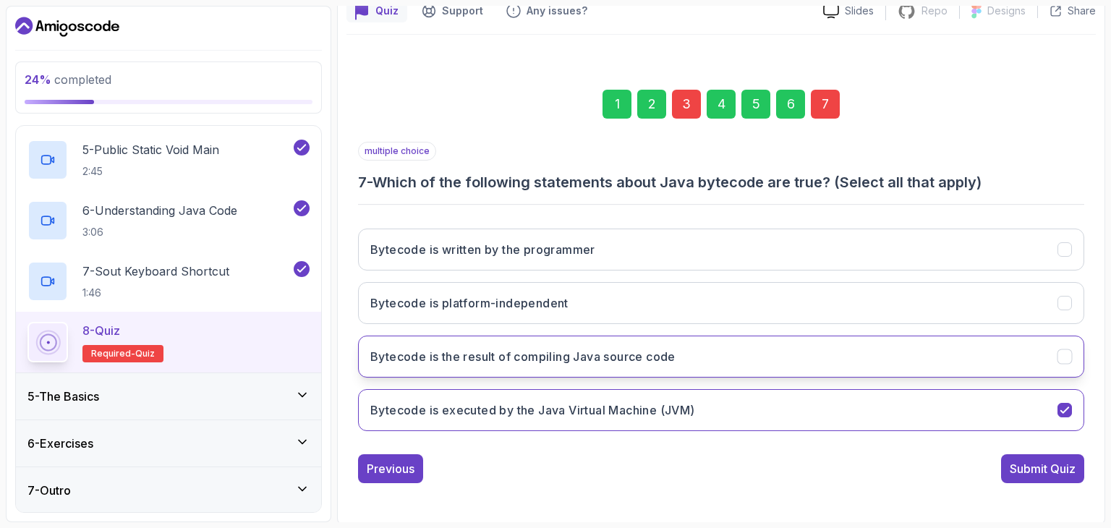
click at [1065, 350] on icon "Bytecode is the result of compiling Java source code" at bounding box center [1065, 357] width 14 height 14
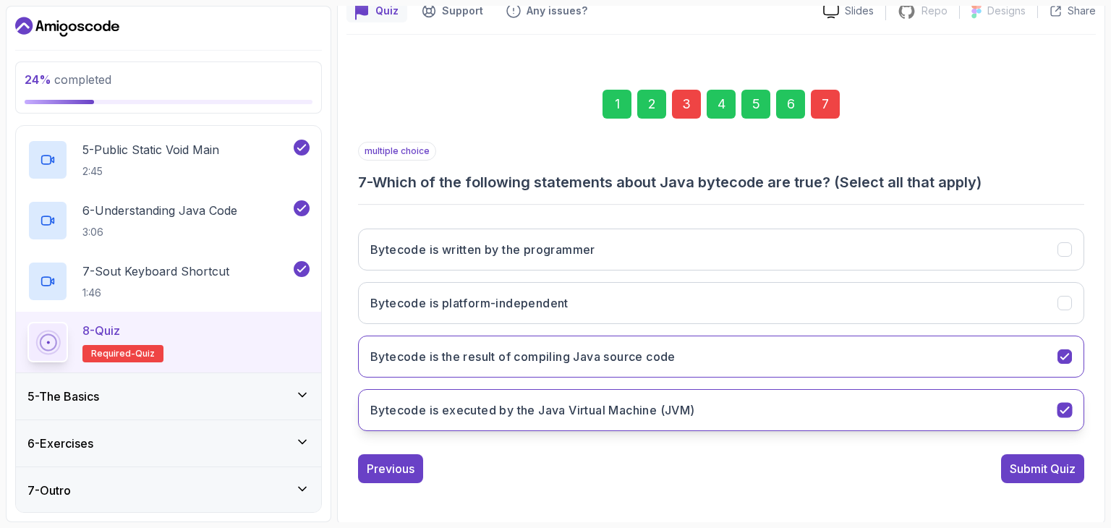
click at [1066, 407] on icon "Bytecode is executed by the Java Virtual Machine (JVM)" at bounding box center [1065, 410] width 8 height 6
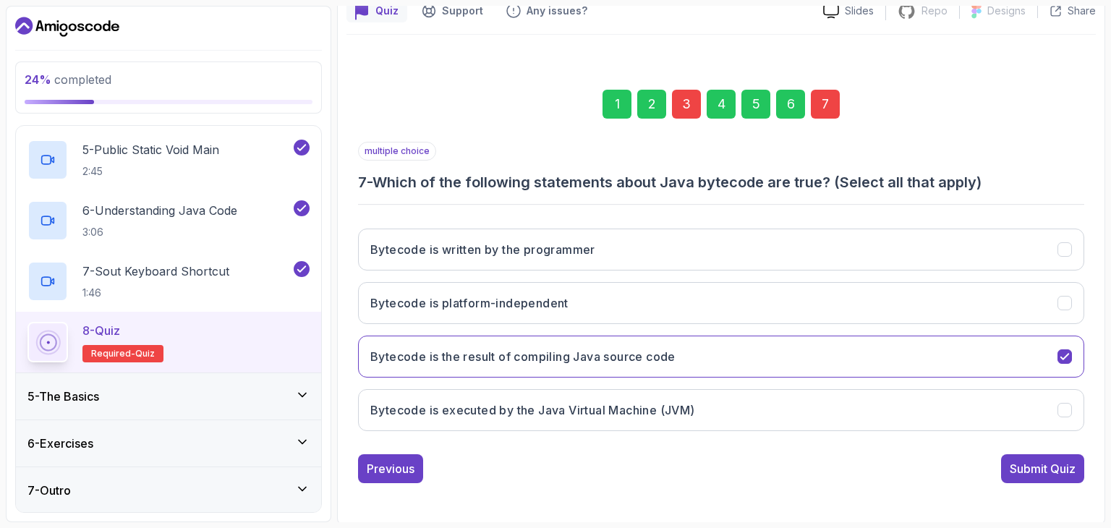
click at [689, 115] on div "3" at bounding box center [686, 104] width 29 height 29
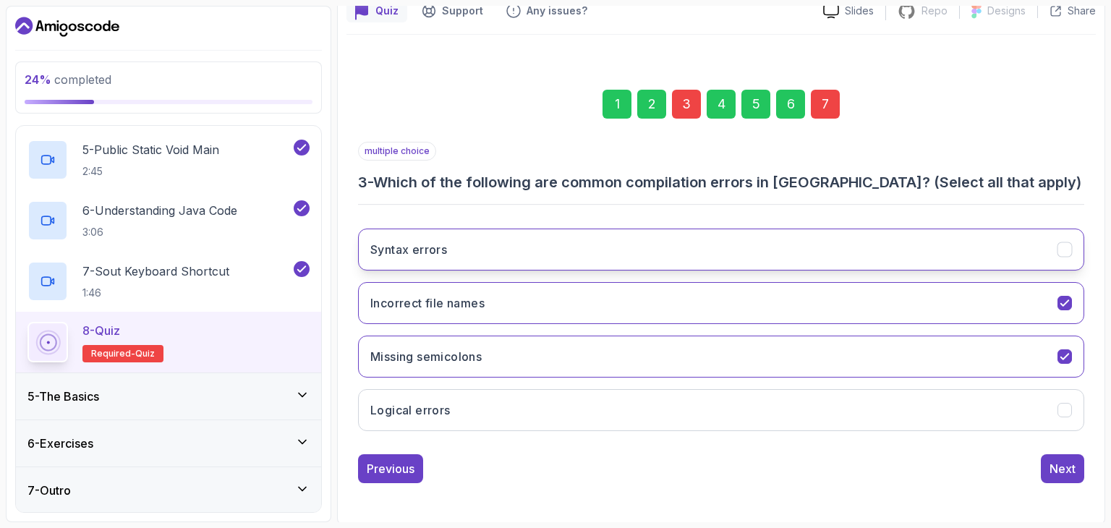
click at [1076, 251] on button "Syntax errors" at bounding box center [721, 250] width 726 height 42
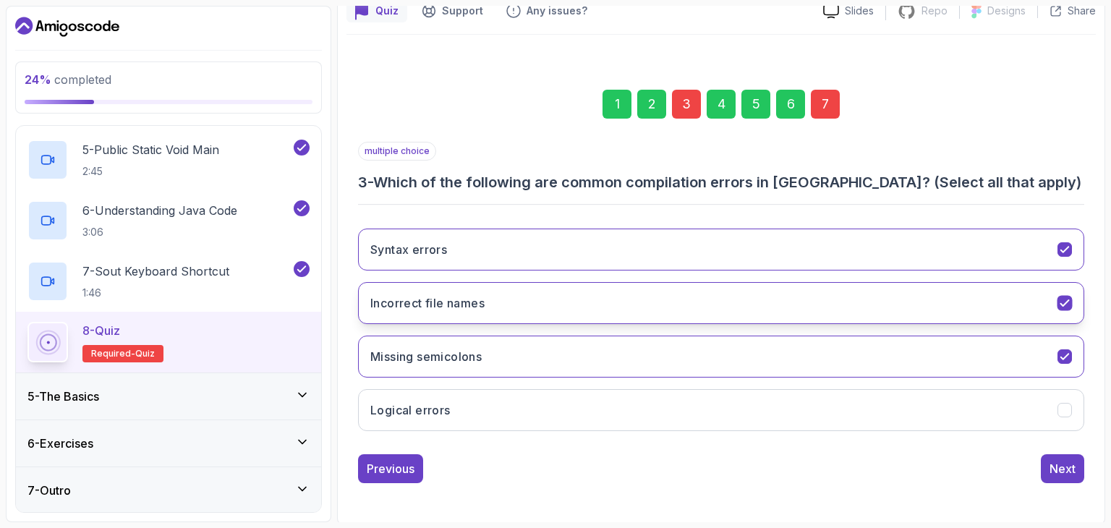
click at [1073, 305] on button "Incorrect file names" at bounding box center [721, 303] width 726 height 42
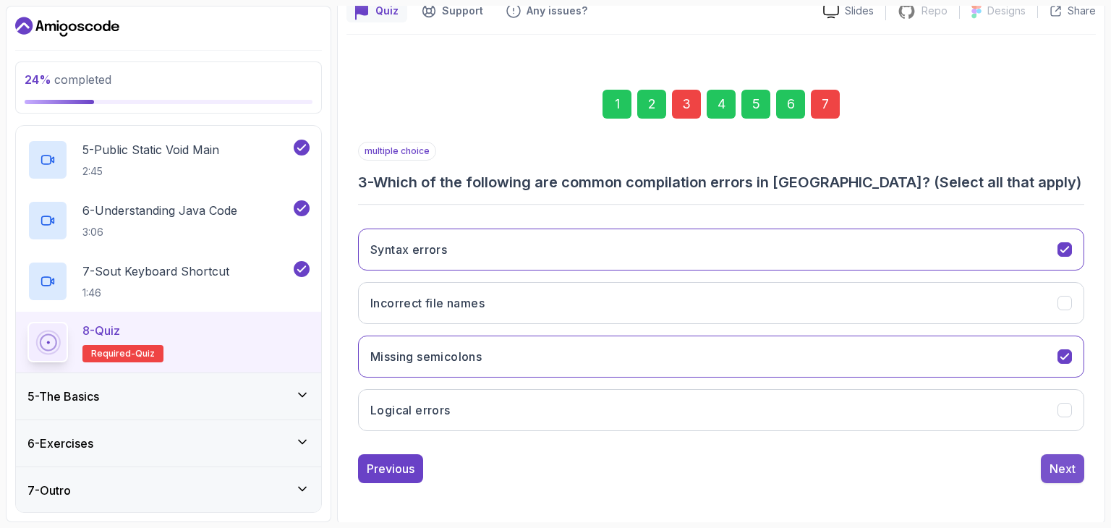
click at [1067, 470] on div "Next" at bounding box center [1063, 468] width 26 height 17
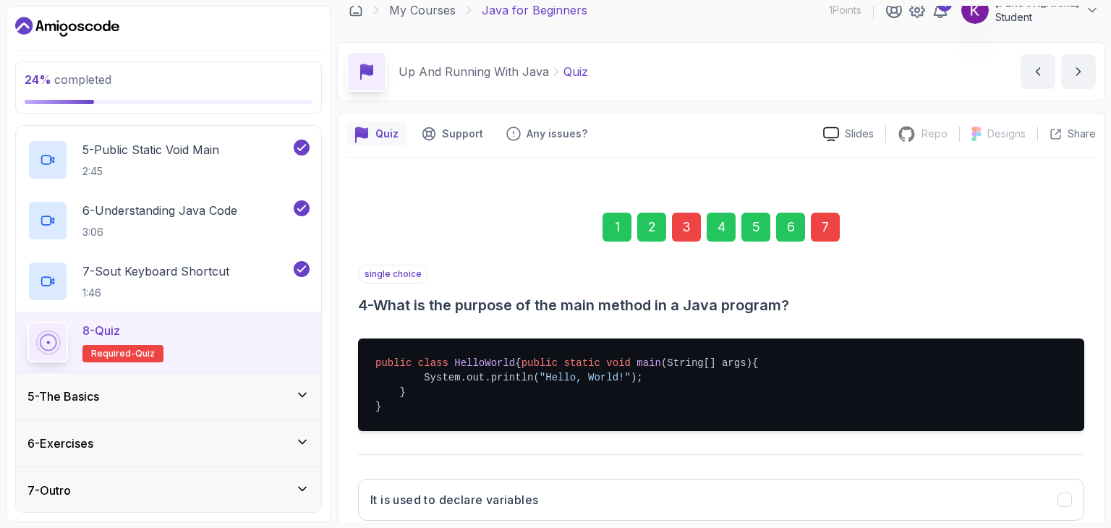
scroll to position [0, 0]
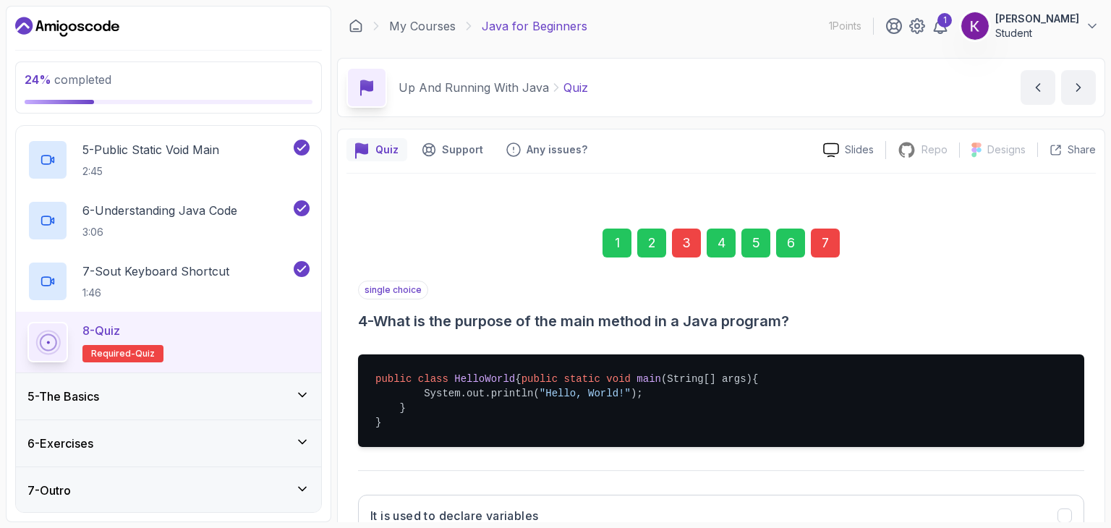
click at [618, 246] on div "1" at bounding box center [617, 243] width 29 height 29
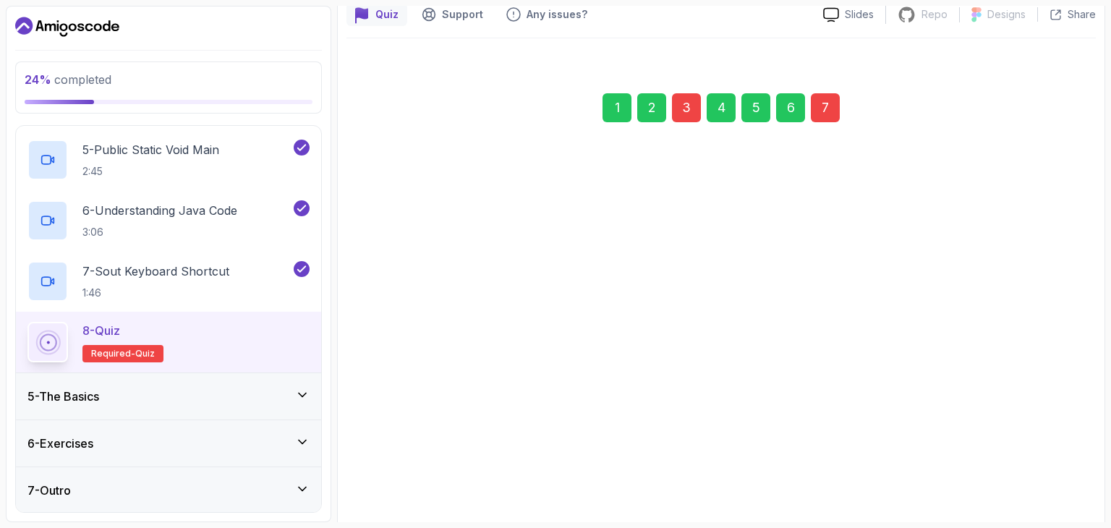
scroll to position [139, 0]
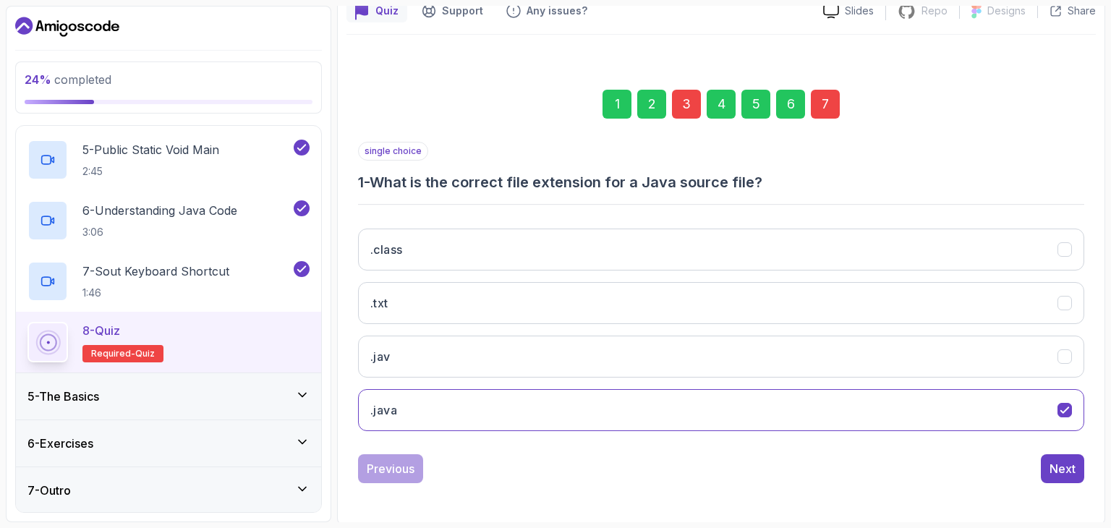
click at [652, 108] on div "2" at bounding box center [651, 104] width 29 height 29
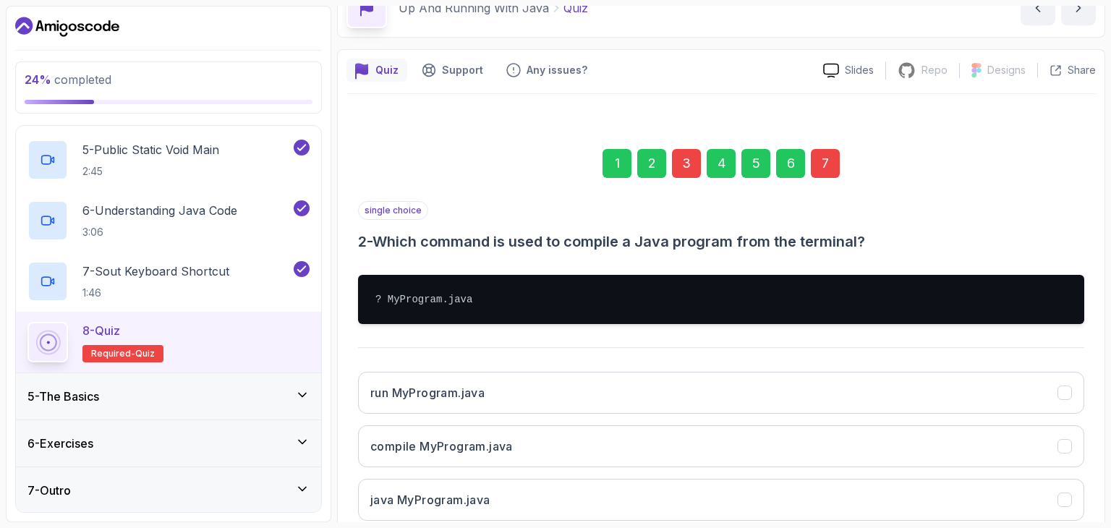
scroll to position [78, 0]
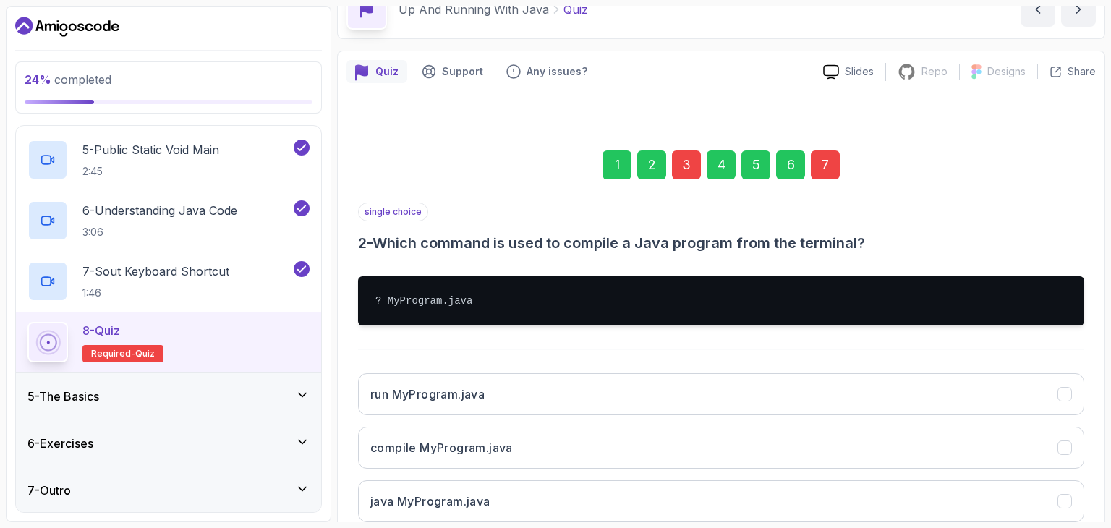
click at [724, 163] on div "4" at bounding box center [721, 164] width 29 height 29
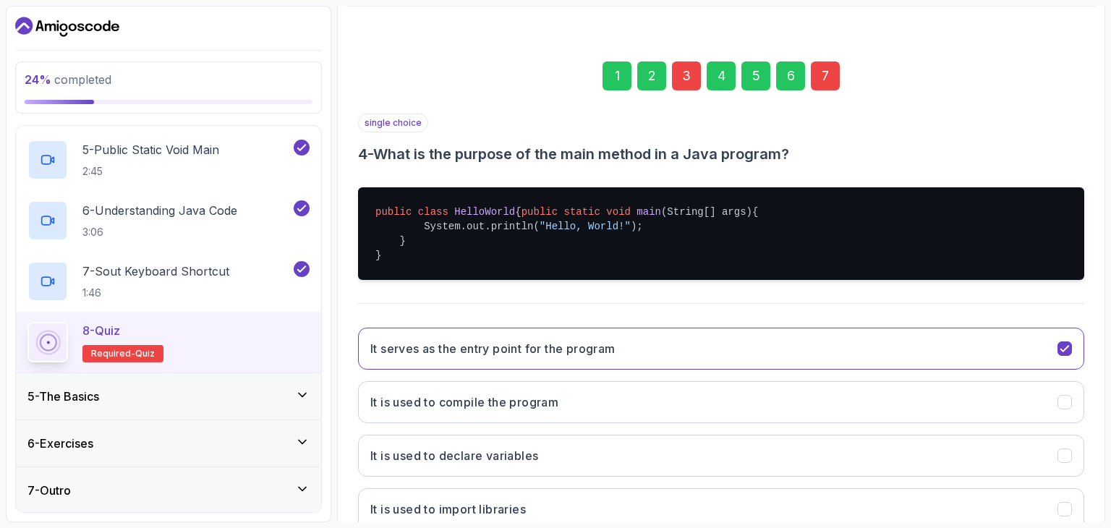
scroll to position [136, 0]
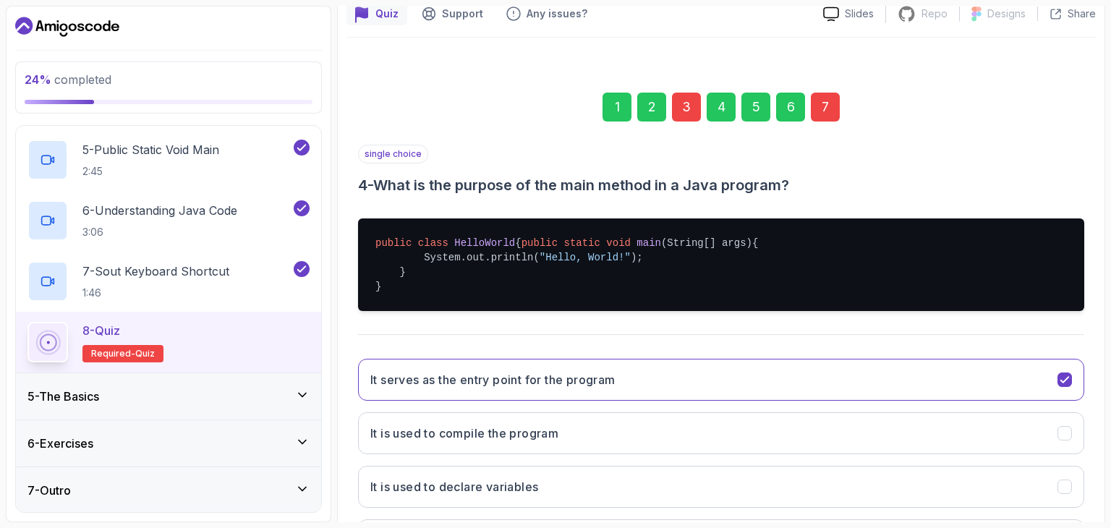
click at [718, 112] on div "4" at bounding box center [721, 107] width 29 height 29
click at [757, 100] on div "5" at bounding box center [755, 107] width 29 height 29
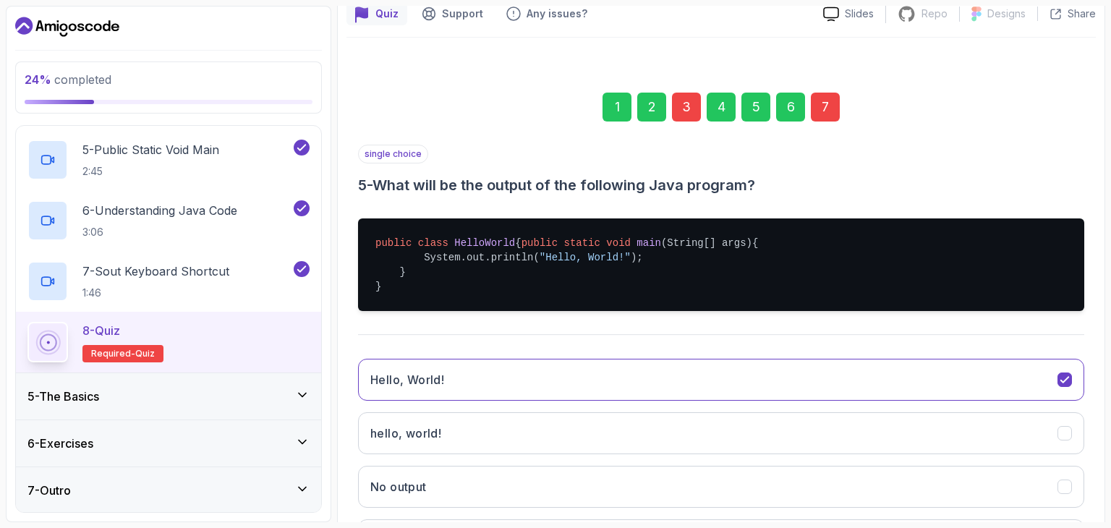
click at [796, 106] on div "6" at bounding box center [790, 107] width 29 height 29
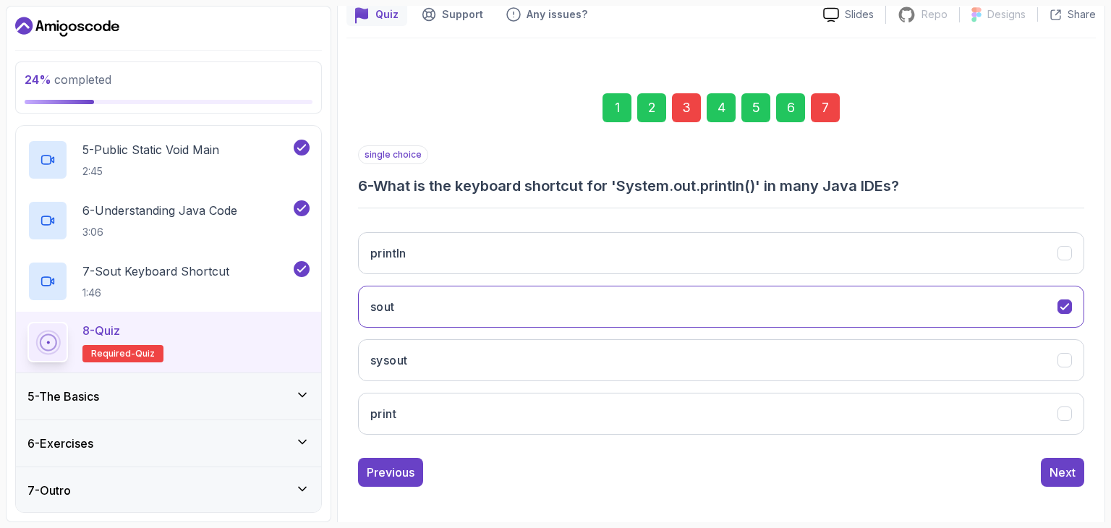
scroll to position [139, 0]
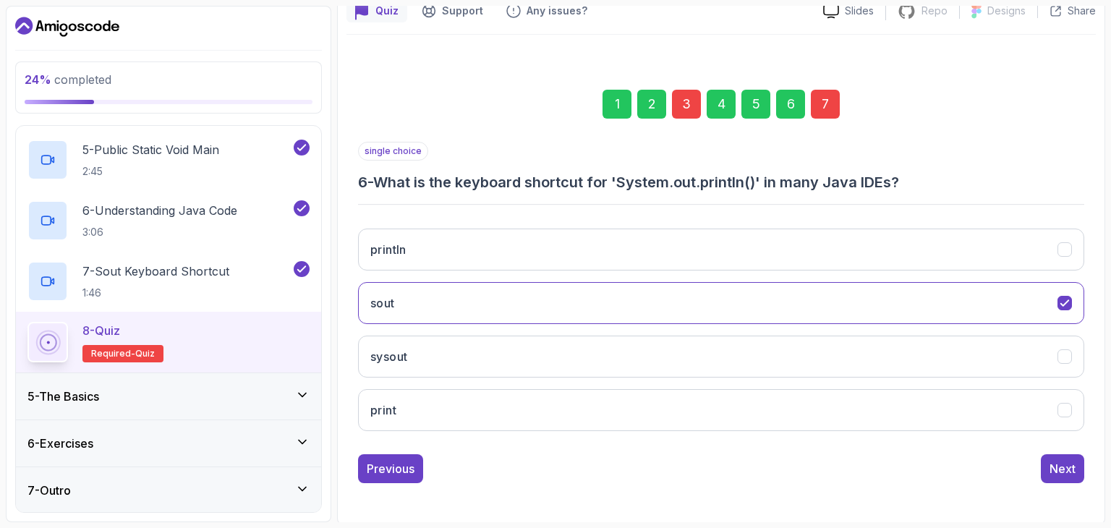
click at [823, 108] on div "7" at bounding box center [825, 104] width 29 height 29
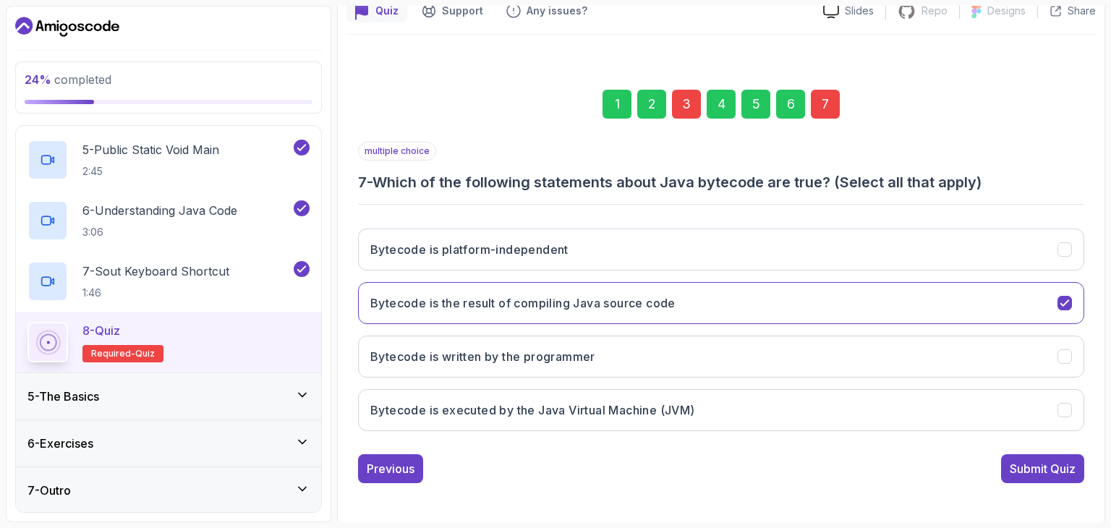
click at [1028, 467] on div "Submit Quiz" at bounding box center [1043, 468] width 66 height 17
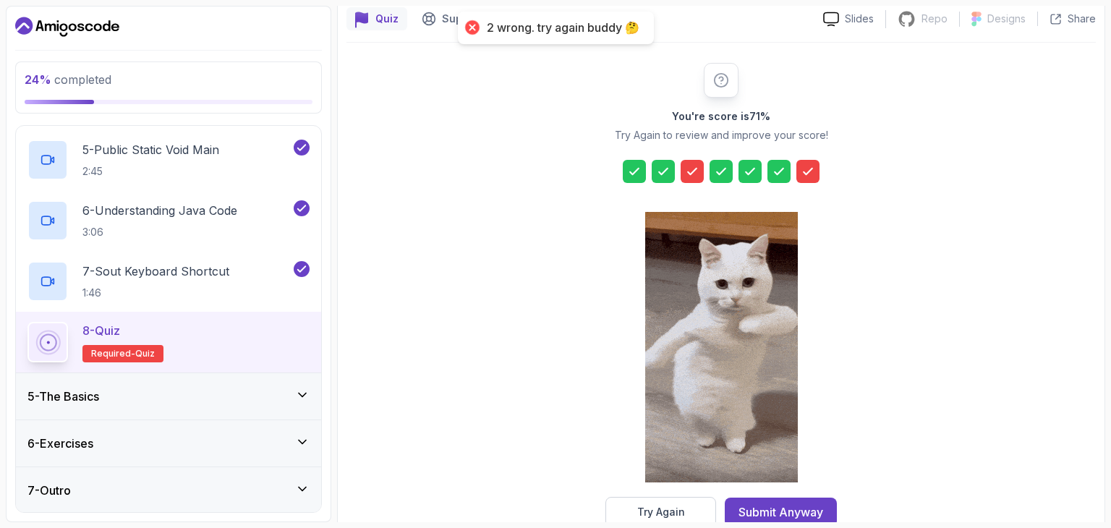
scroll to position [165, 0]
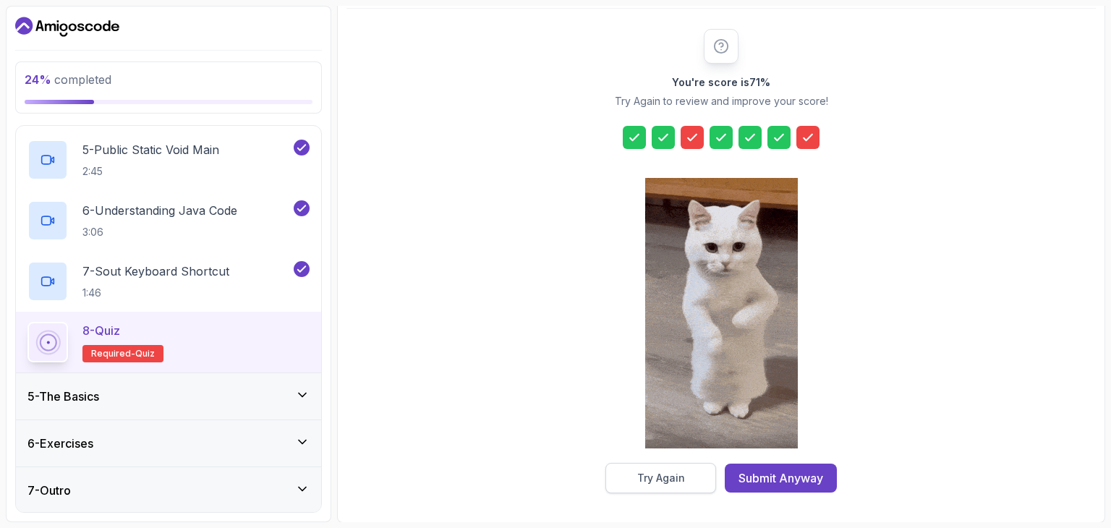
click at [660, 476] on div "Try Again" at bounding box center [661, 478] width 48 height 14
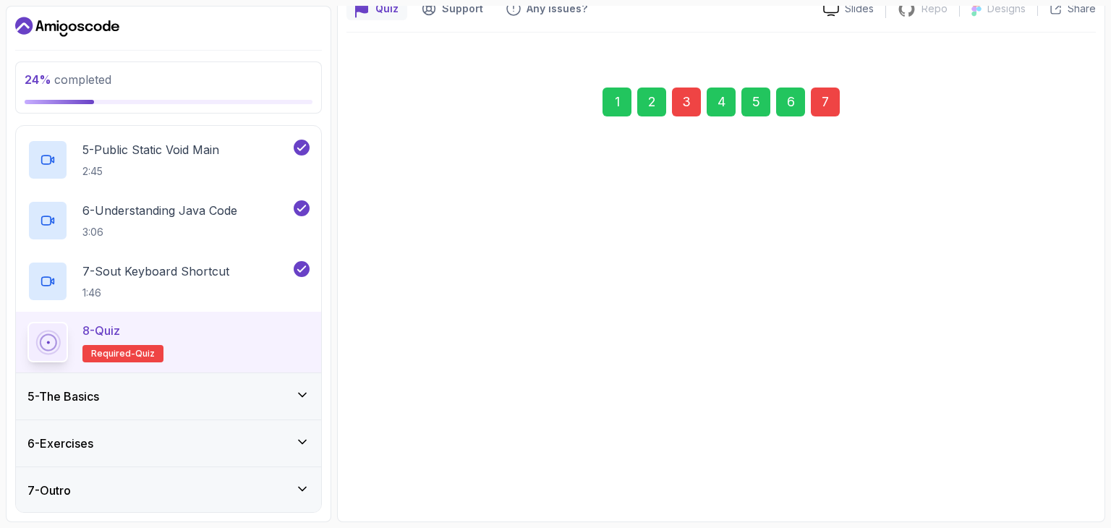
scroll to position [139, 0]
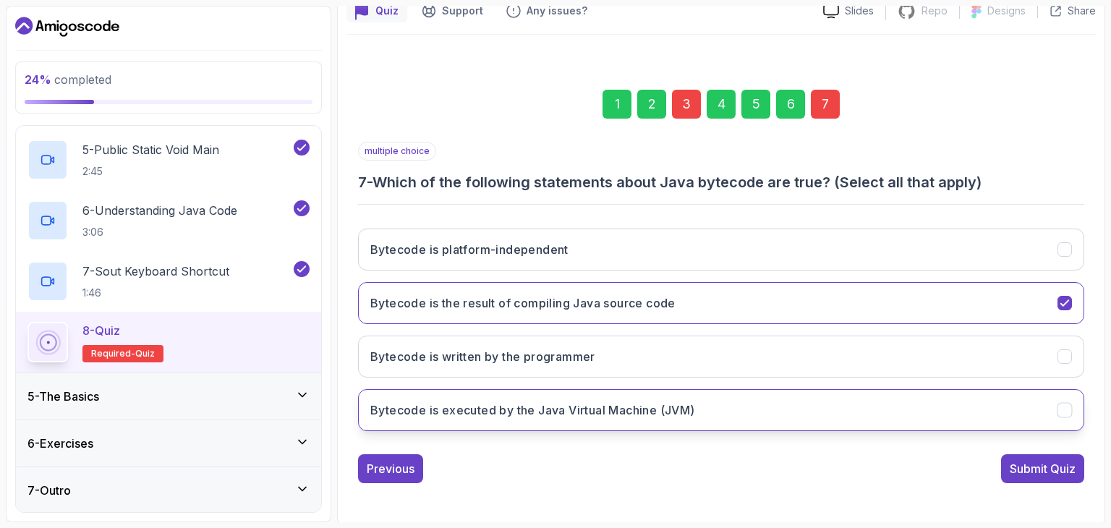
click at [1068, 409] on icon "Bytecode is executed by the Java Virtual Machine (JVM)" at bounding box center [1065, 411] width 14 height 14
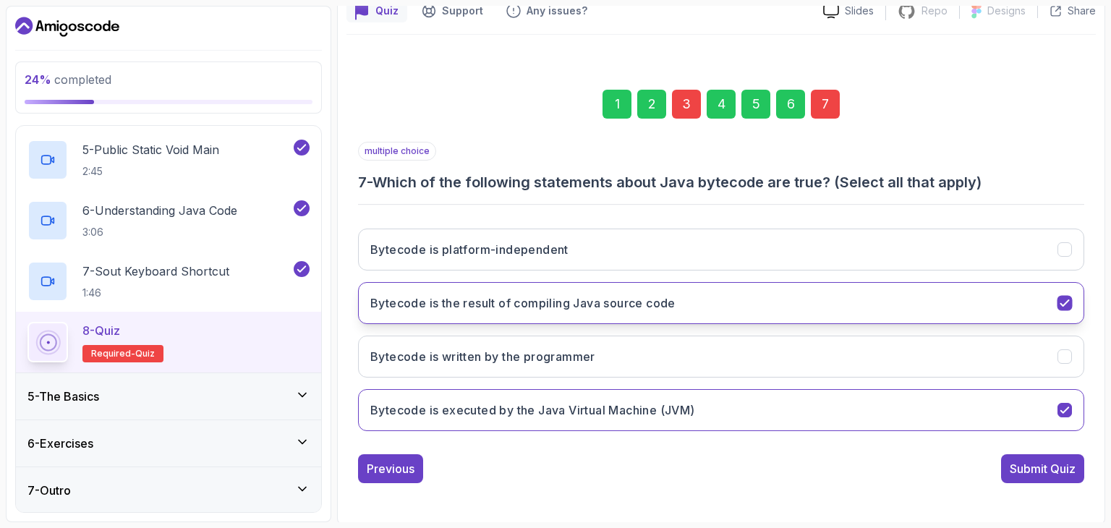
click at [1068, 309] on button "Bytecode is the result of compiling Java source code" at bounding box center [721, 303] width 726 height 42
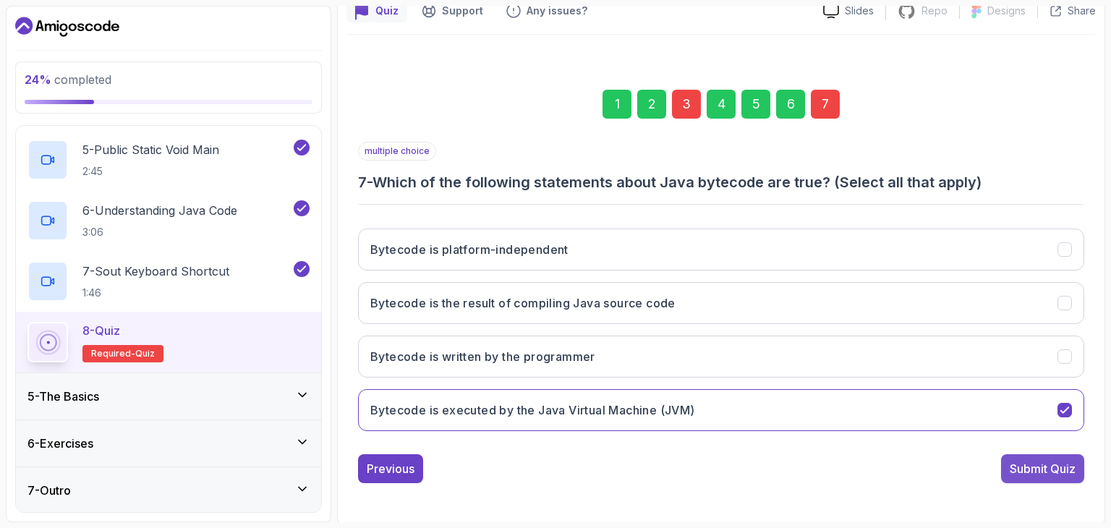
click at [1048, 469] on div "Submit Quiz" at bounding box center [1043, 468] width 66 height 17
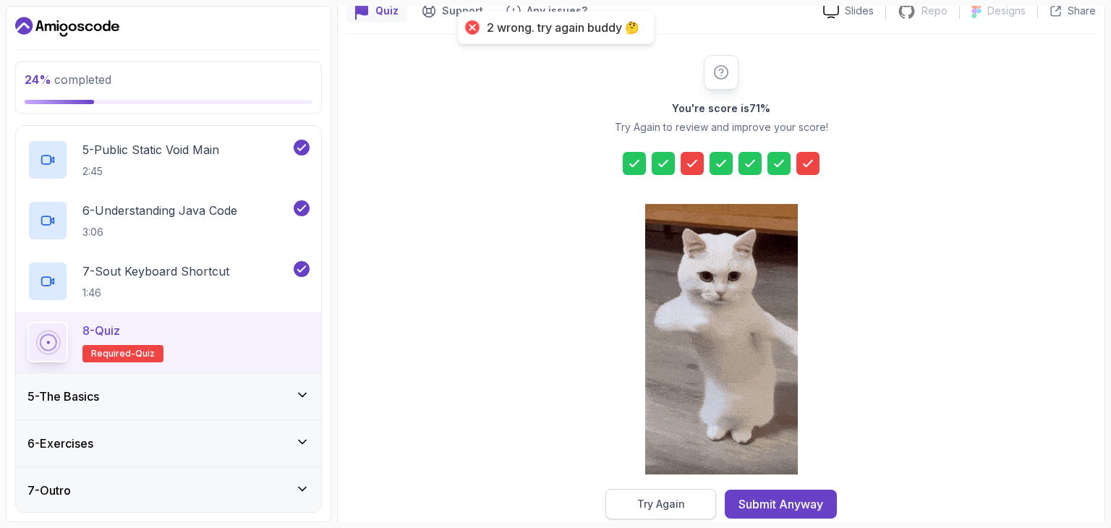
click at [676, 504] on div "Try Again" at bounding box center [661, 504] width 48 height 14
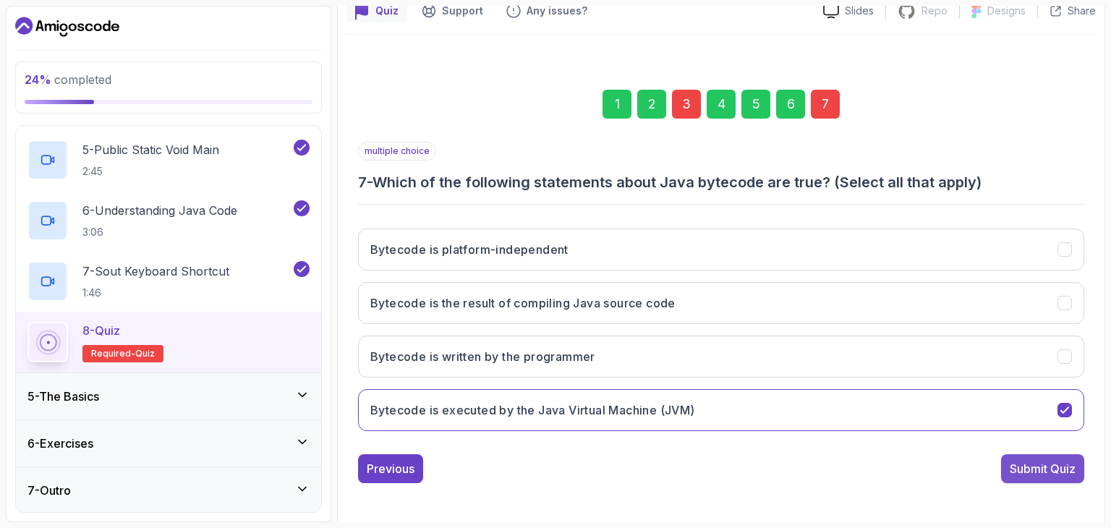
click at [1033, 464] on div "Submit Quiz" at bounding box center [1043, 468] width 66 height 17
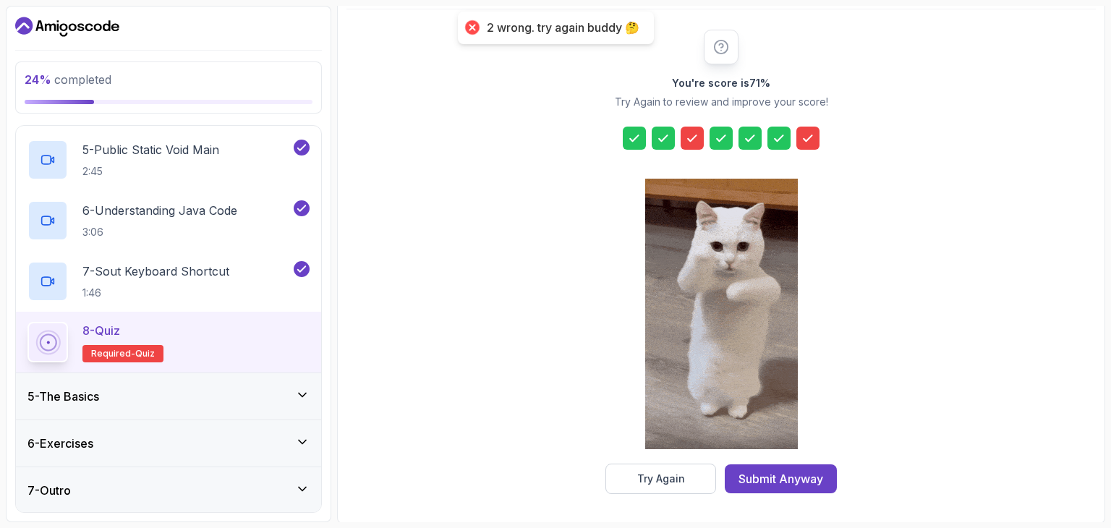
scroll to position [165, 0]
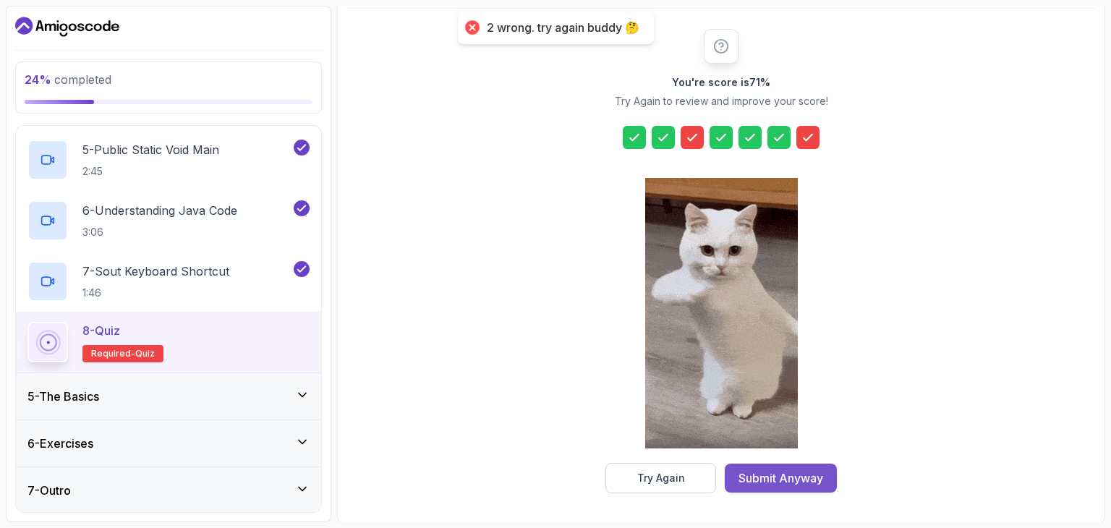
click at [788, 473] on div "Submit Anyway" at bounding box center [781, 477] width 85 height 17
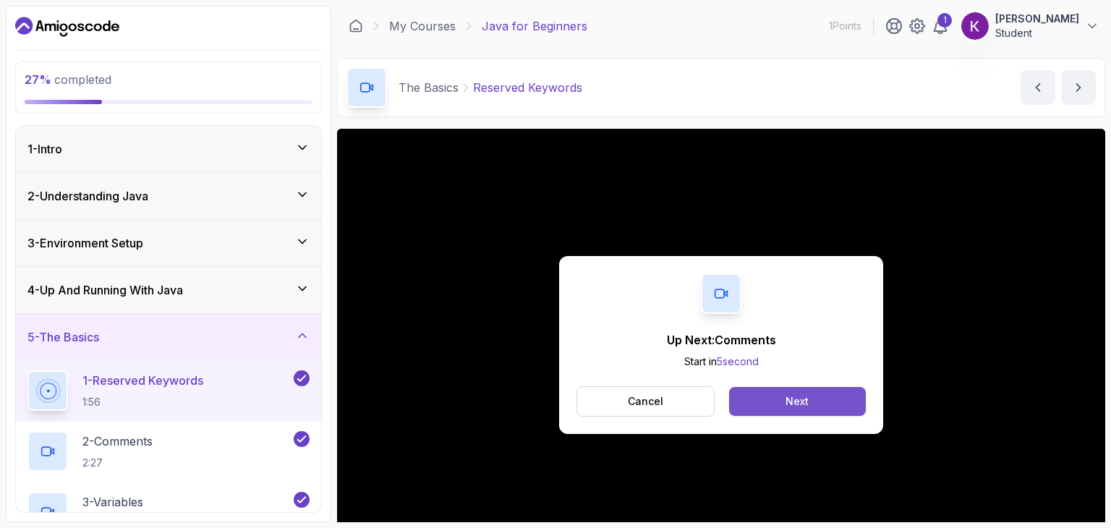
click at [784, 400] on button "Next" at bounding box center [797, 401] width 137 height 29
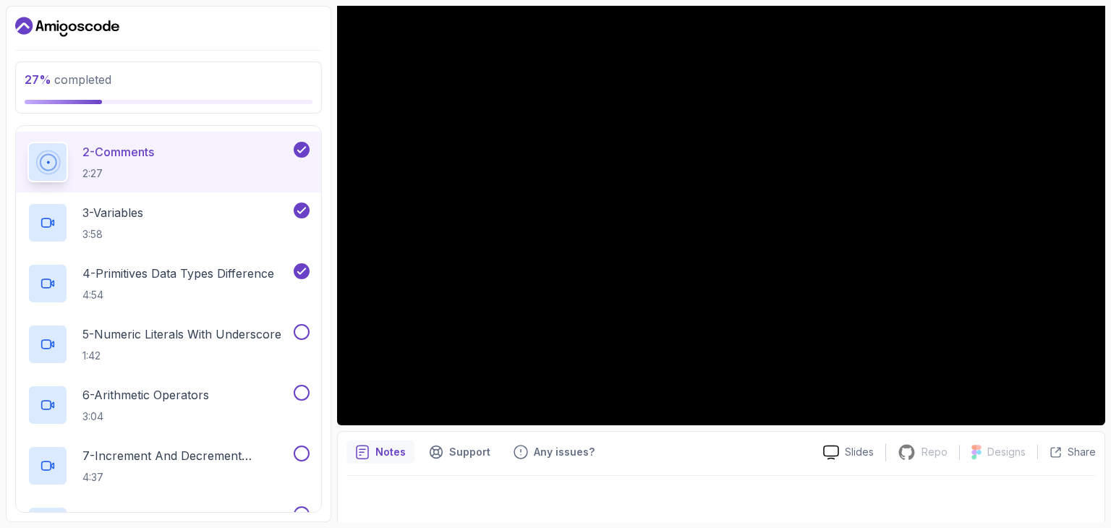
scroll to position [139, 0]
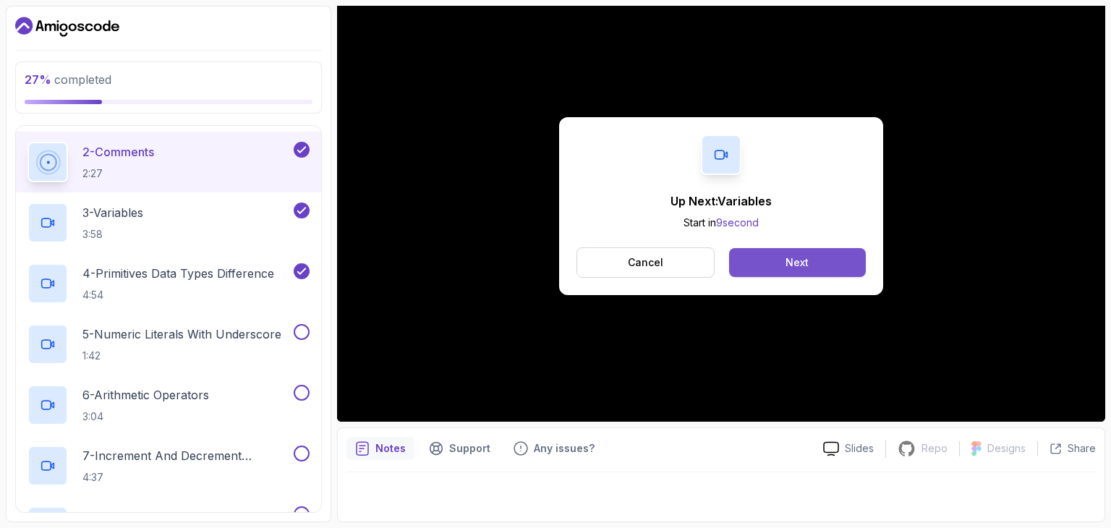
click at [761, 267] on button "Next" at bounding box center [797, 262] width 137 height 29
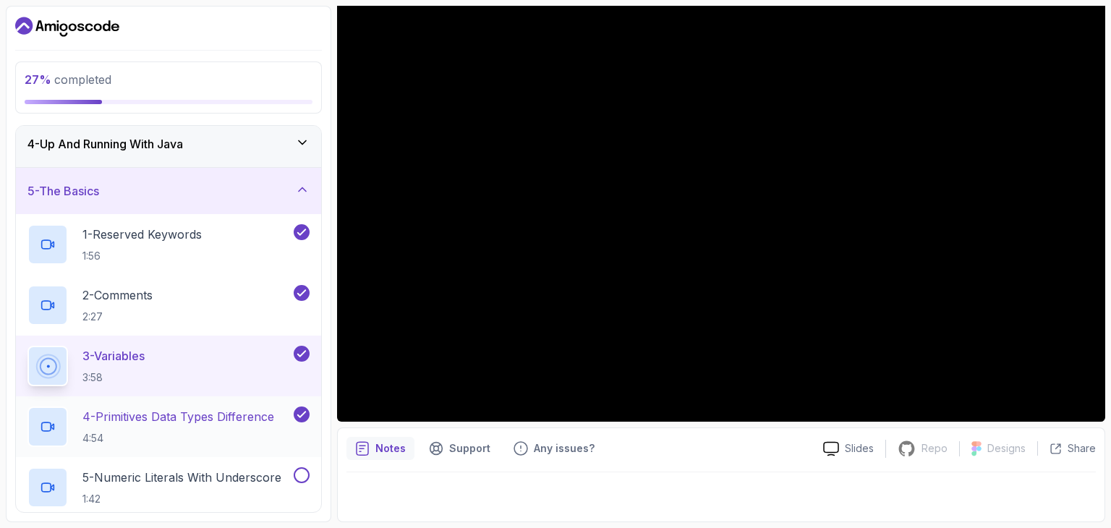
scroll to position [145, 0]
click at [175, 237] on p "1 - Reserved Keywords" at bounding box center [141, 235] width 119 height 17
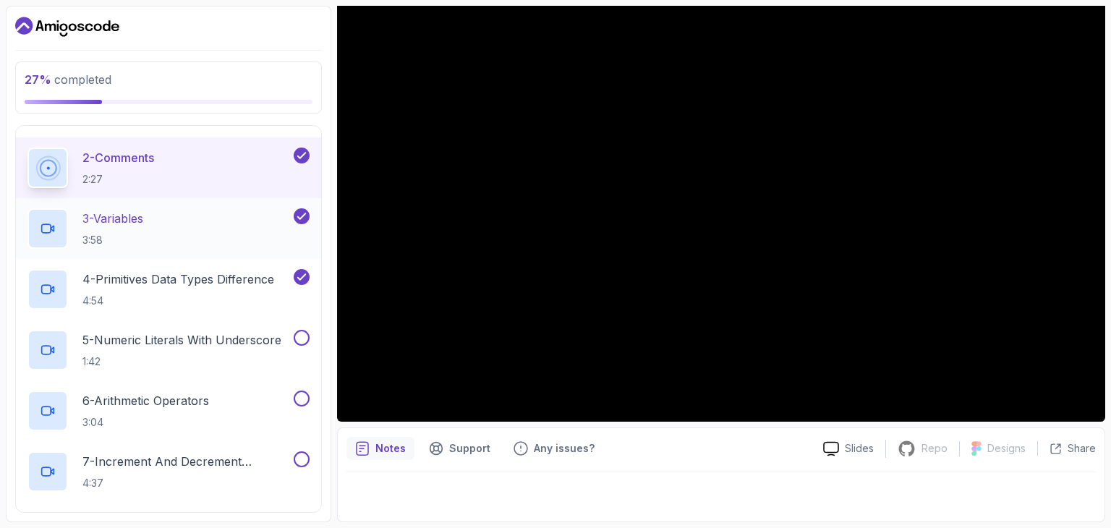
scroll to position [289, 0]
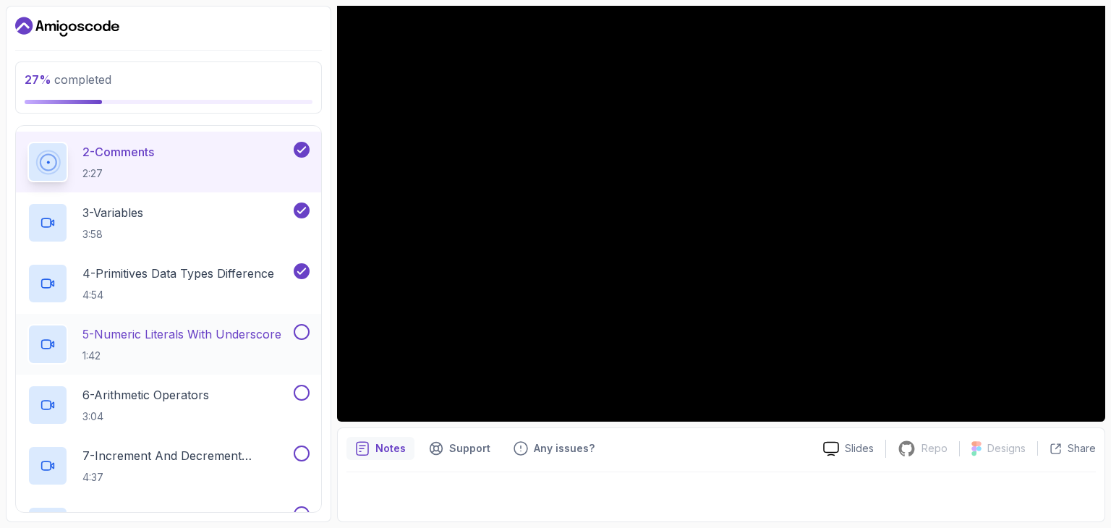
click at [168, 341] on p "5 - Numeric Literals With Underscore" at bounding box center [181, 334] width 199 height 17
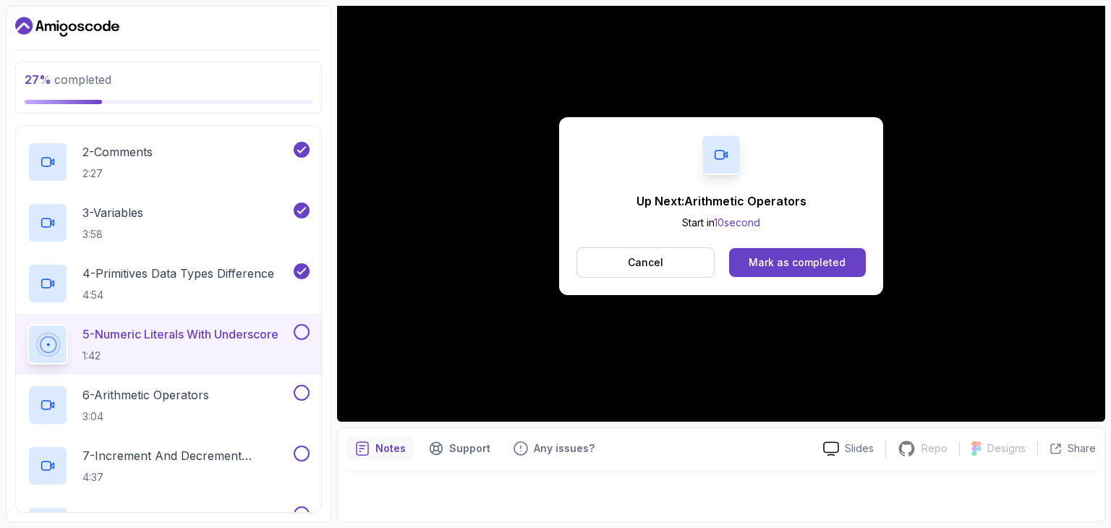
click at [668, 297] on div "Up Next: Arithmetic Operators Start in 10 second Cancel Mark as completed" at bounding box center [721, 206] width 768 height 432
click at [767, 257] on div "Mark as completed" at bounding box center [797, 262] width 97 height 14
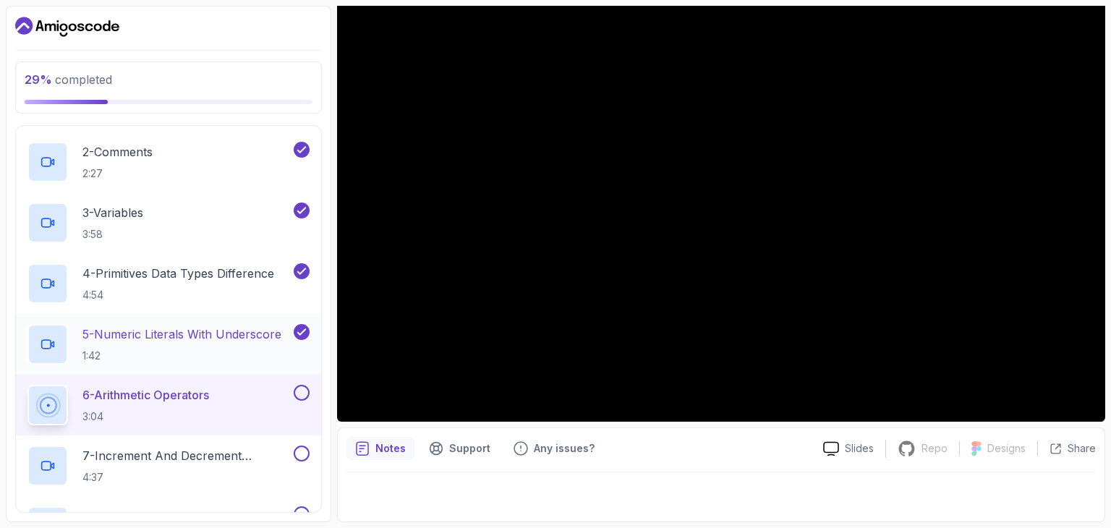
click at [202, 330] on p "5 - Numeric Literals With Underscore" at bounding box center [181, 334] width 199 height 17
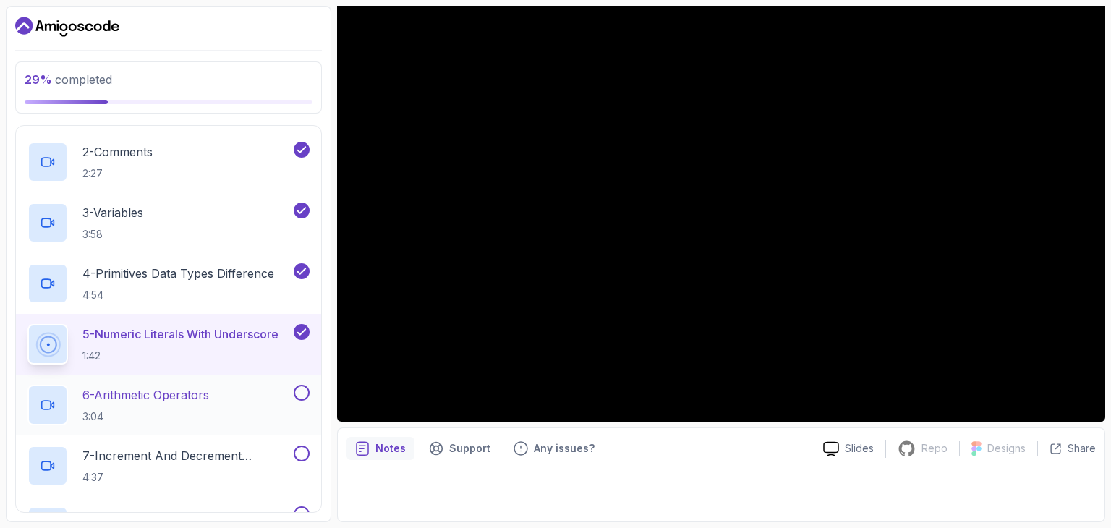
click at [156, 399] on p "6 - Arithmetic Operators" at bounding box center [145, 394] width 127 height 17
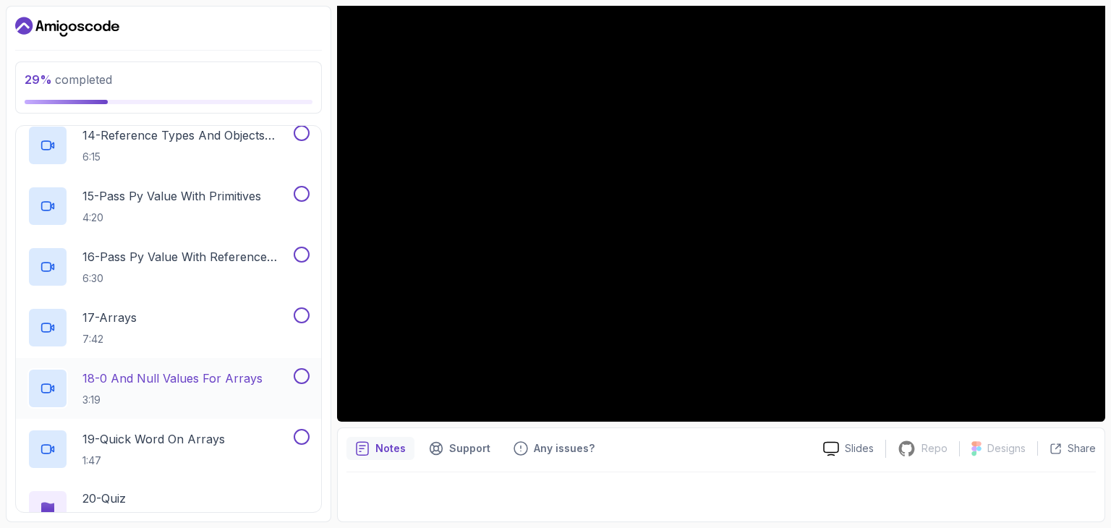
scroll to position [1011, 0]
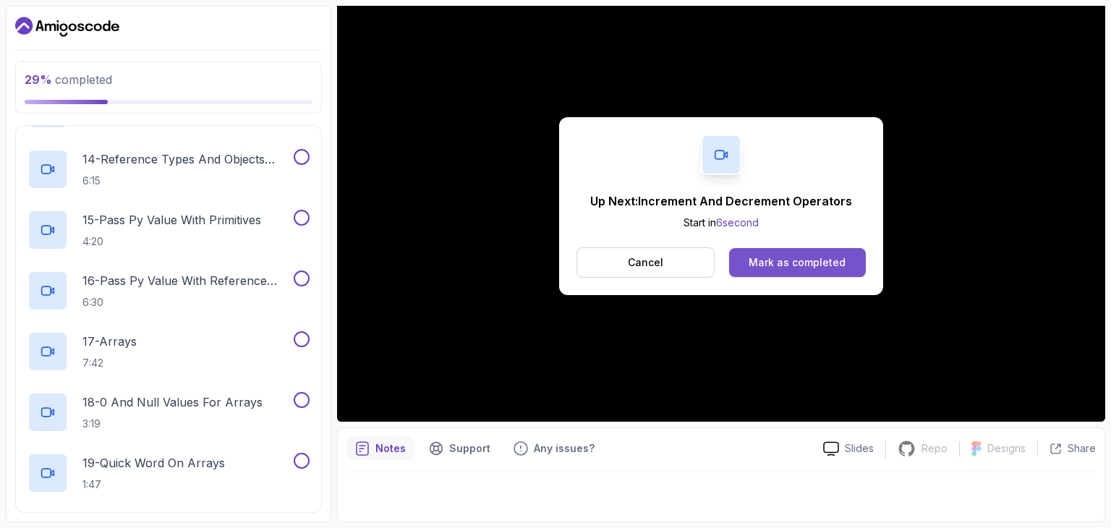
click at [780, 255] on div "Mark as completed" at bounding box center [797, 262] width 97 height 14
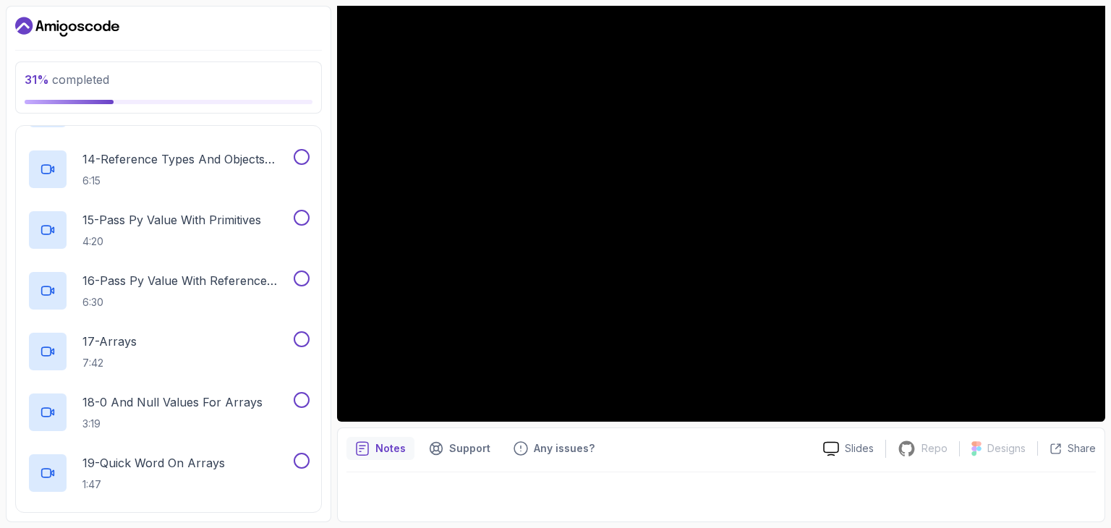
click at [740, 487] on div at bounding box center [721, 492] width 749 height 41
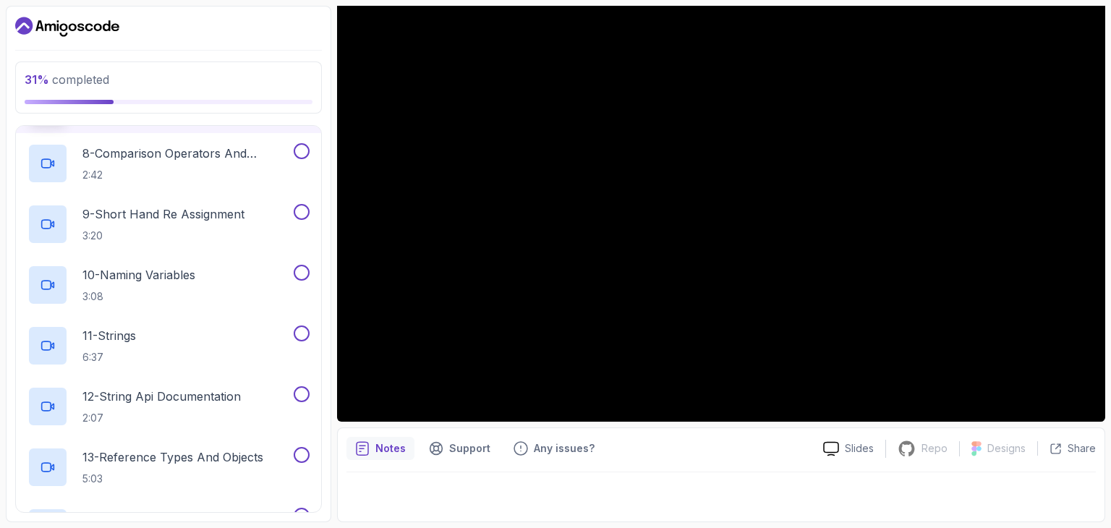
scroll to position [650, 0]
